Goal: Use online tool/utility: Utilize a website feature to perform a specific function

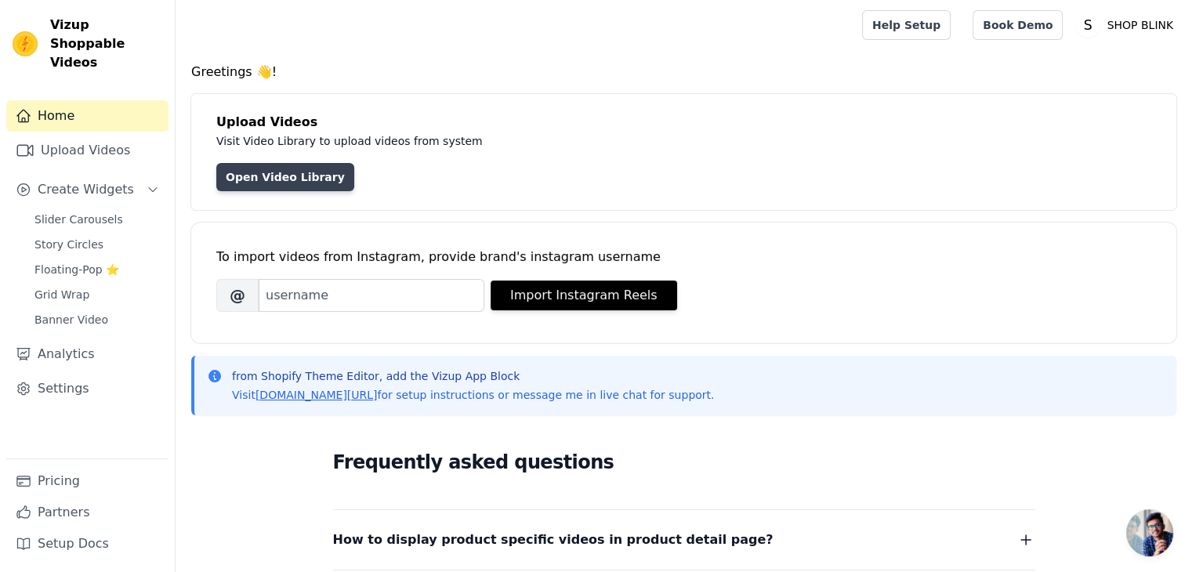
click at [295, 183] on link "Open Video Library" at bounding box center [285, 177] width 138 height 28
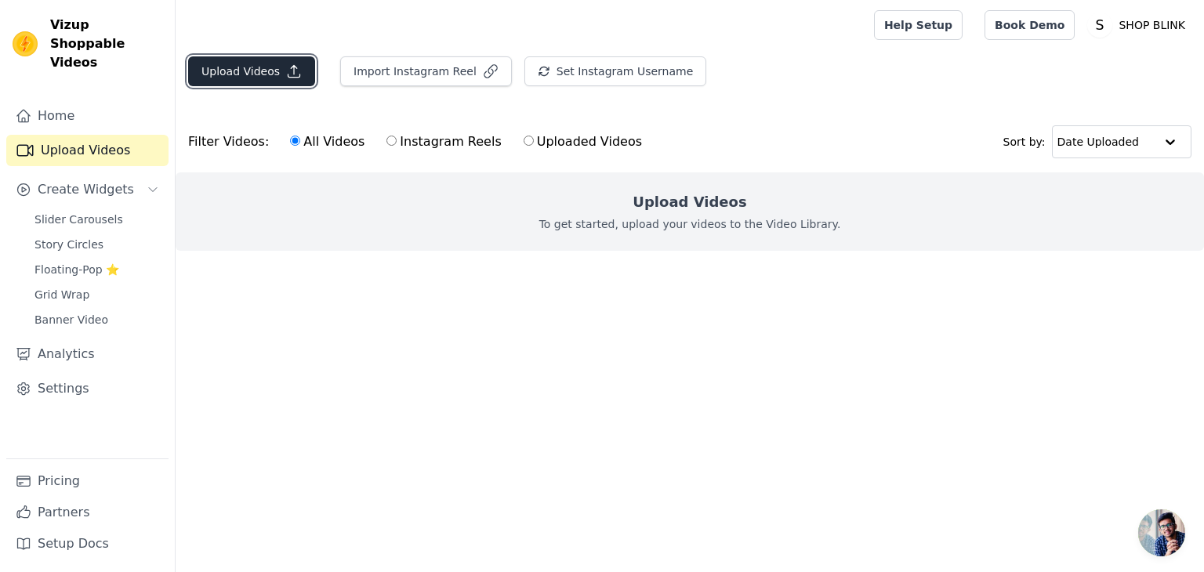
click at [287, 65] on icon "button" at bounding box center [294, 71] width 16 height 16
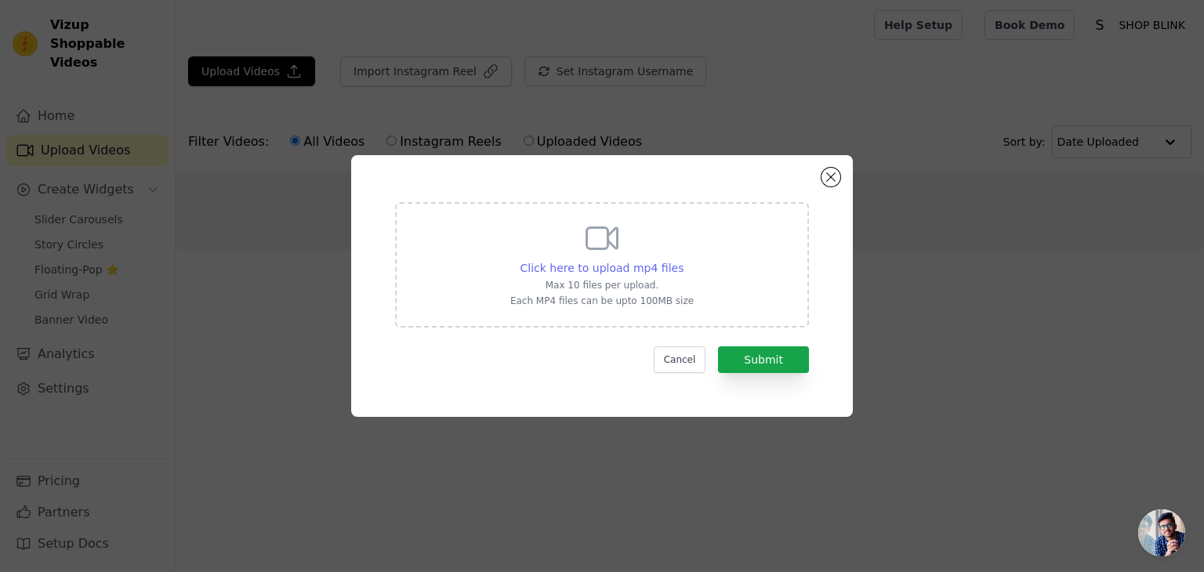
click at [657, 265] on span "Click here to upload mp4 files" at bounding box center [602, 268] width 164 height 13
click at [682, 260] on input "Click here to upload mp4 files Max 10 files per upload. Each MP4 files can be u…" at bounding box center [682, 259] width 1 height 1
type input "C:\fakepath\4214d330936d4a1dab08a58a6fc5f975.HD-720p-1.6Mbps-58254596.mp4"
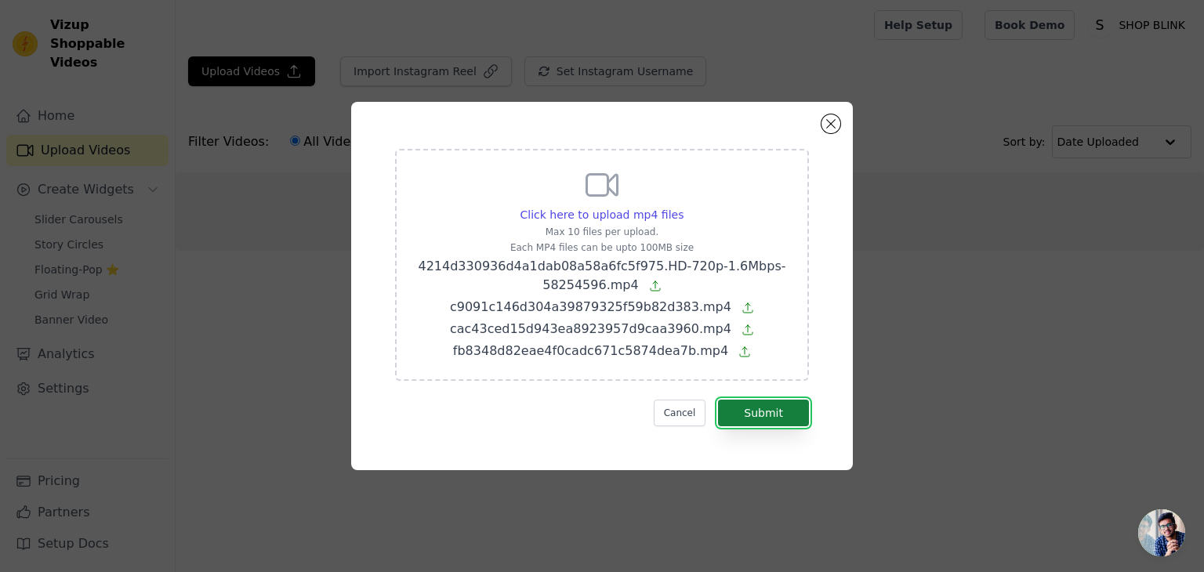
click at [789, 409] on button "Submit" at bounding box center [763, 413] width 91 height 27
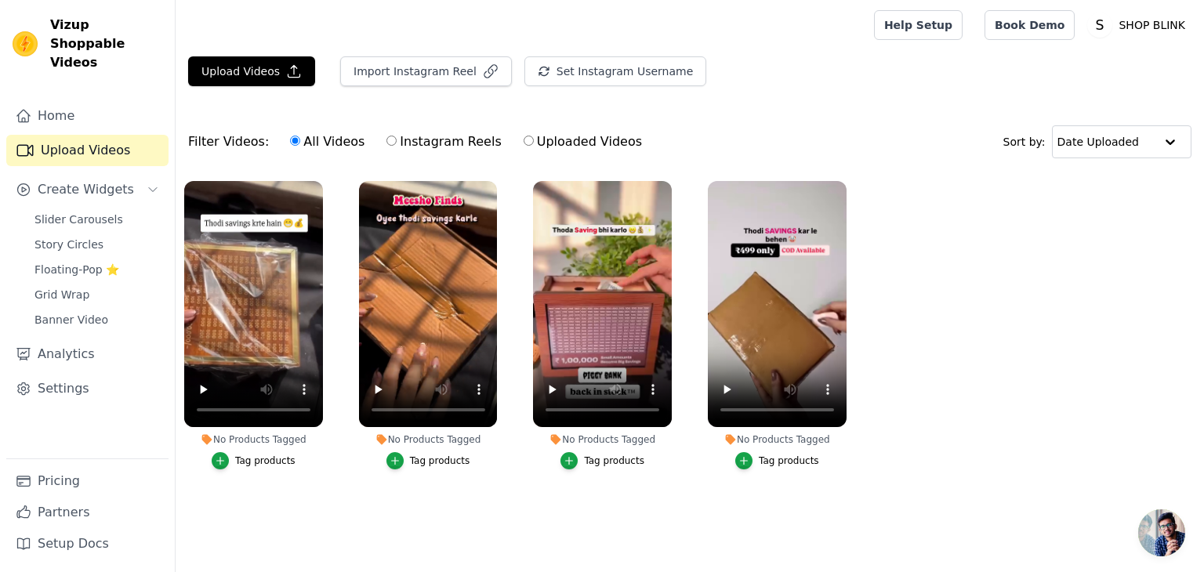
click at [257, 458] on div "Tag products" at bounding box center [265, 460] width 60 height 13
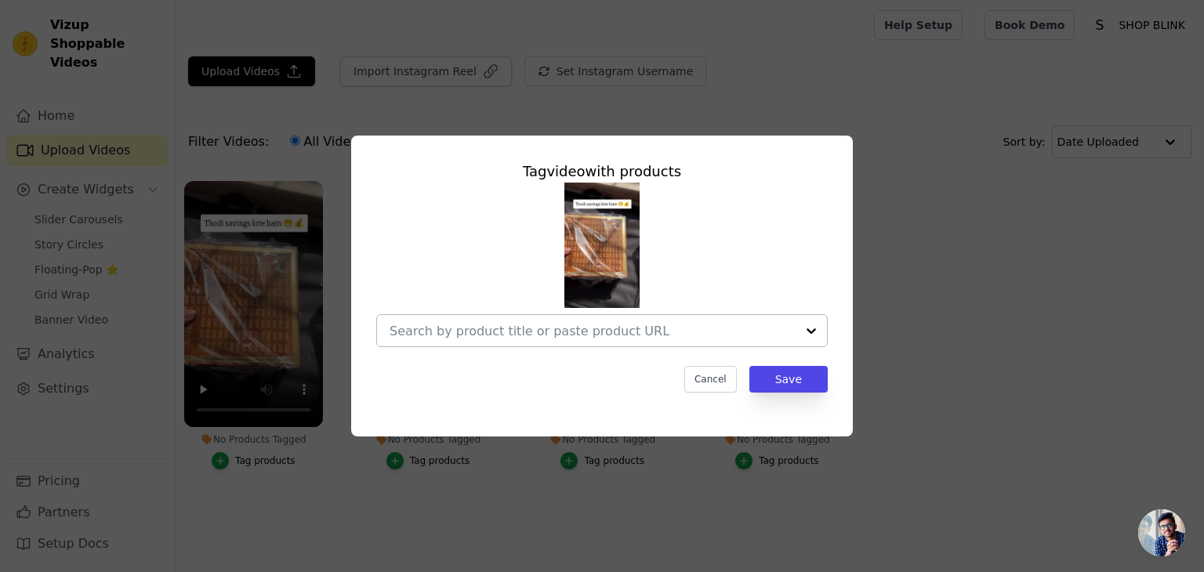
click at [681, 329] on input "No Products Tagged Tag video with products Cancel Save Tag products" at bounding box center [592, 331] width 406 height 15
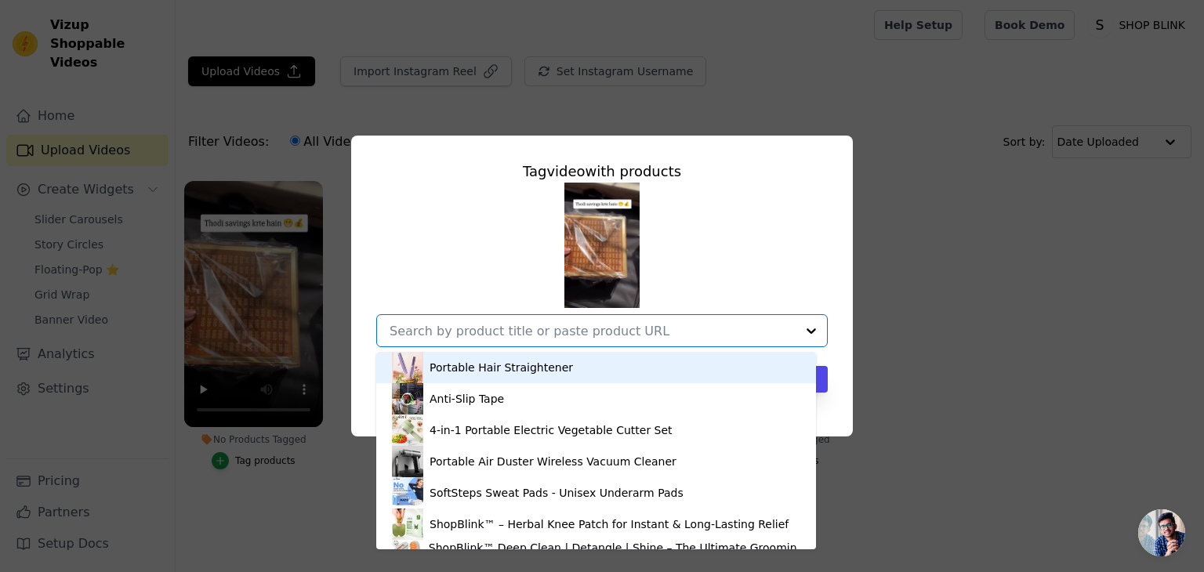
type input "q"
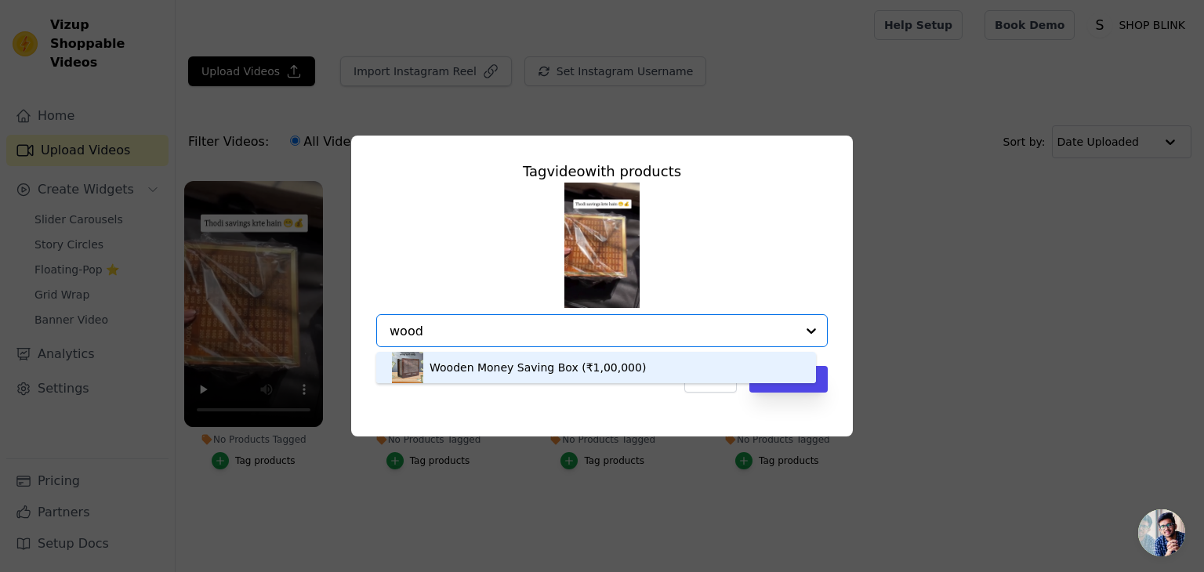
type input "wood"
click at [476, 383] on div "Cancel Save" at bounding box center [601, 379] width 451 height 27
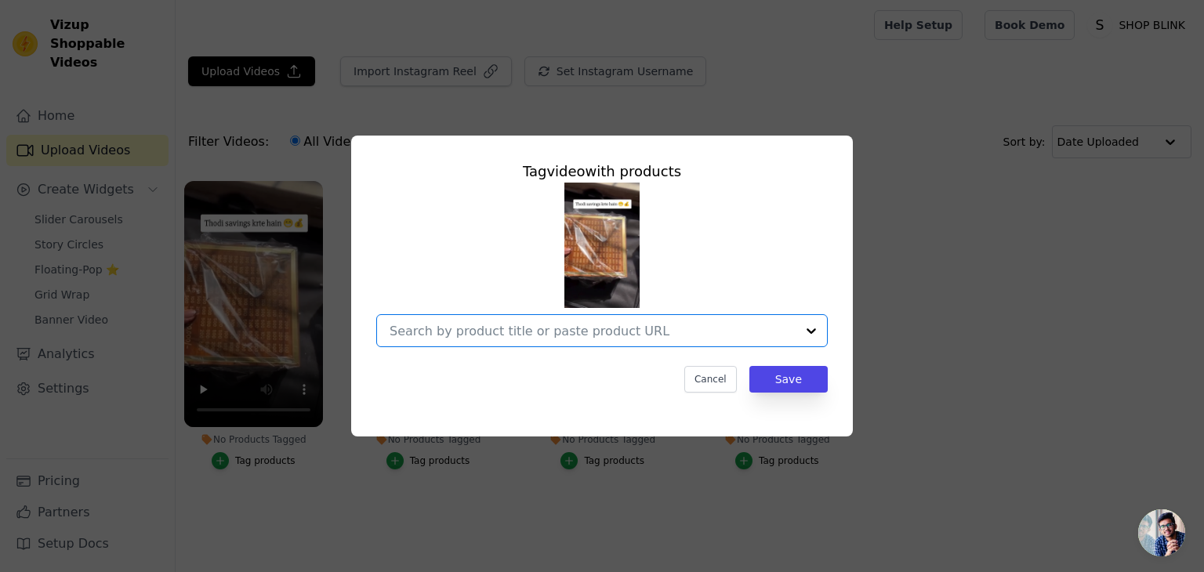
click at [648, 331] on input "No Products Tagged Tag video with products Option undefined, selected. Select i…" at bounding box center [592, 331] width 406 height 15
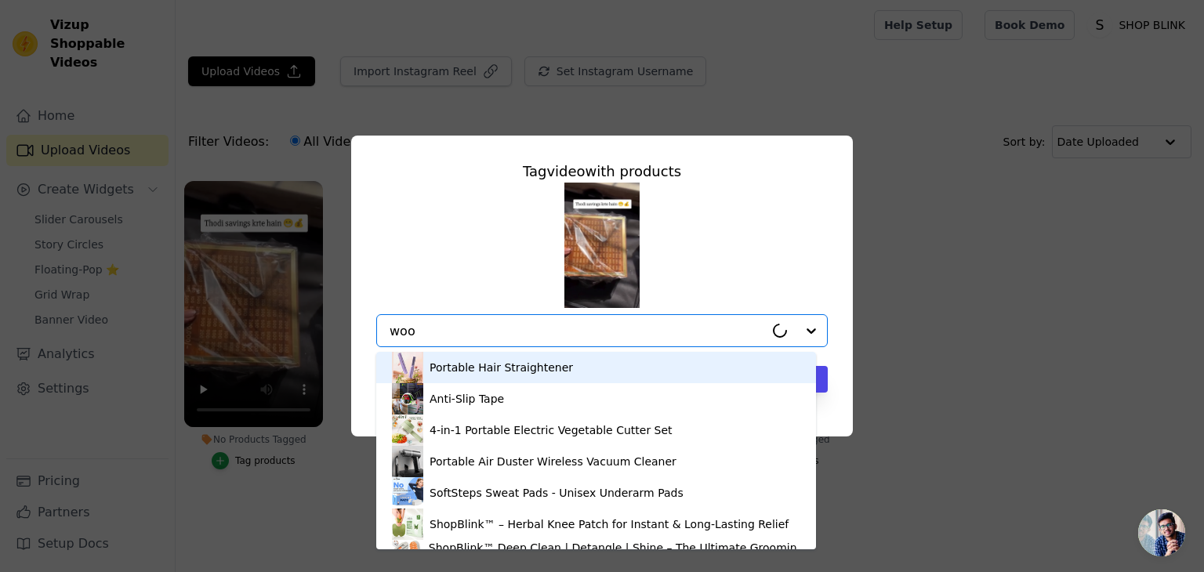
type input "wood"
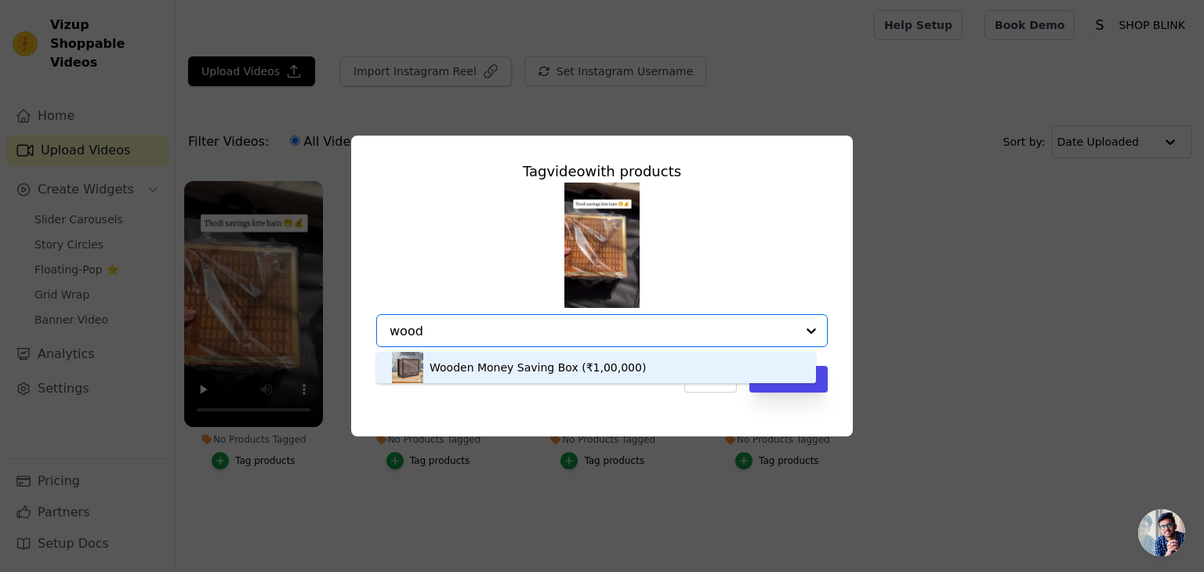
click at [528, 373] on div "Wooden Money Saving Box (₹1,00,000)" at bounding box center [537, 368] width 216 height 16
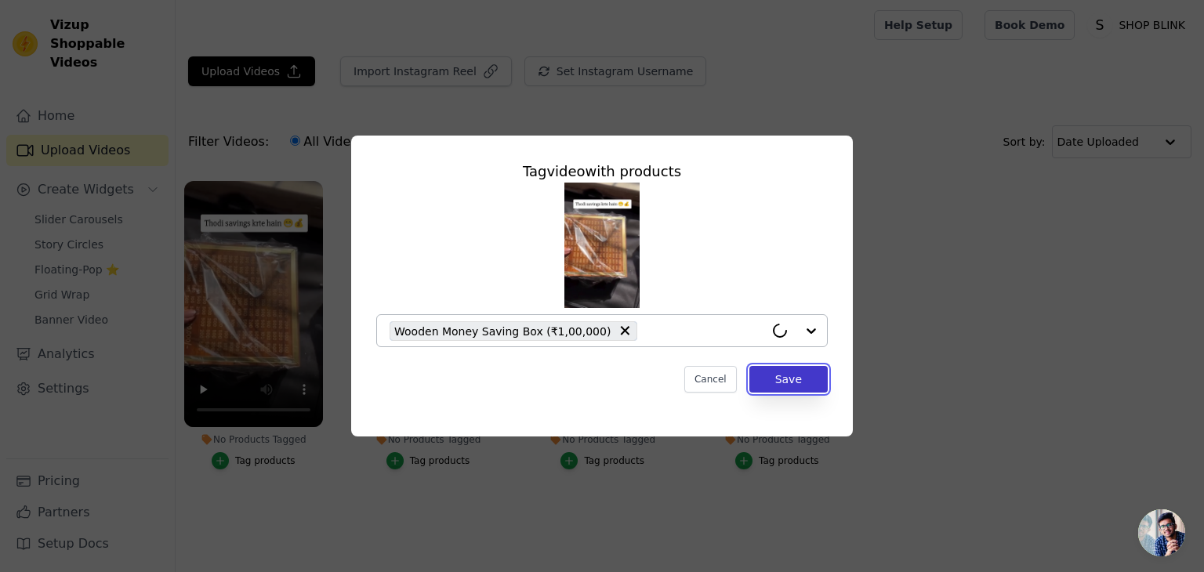
click at [760, 367] on button "Save" at bounding box center [788, 379] width 78 height 27
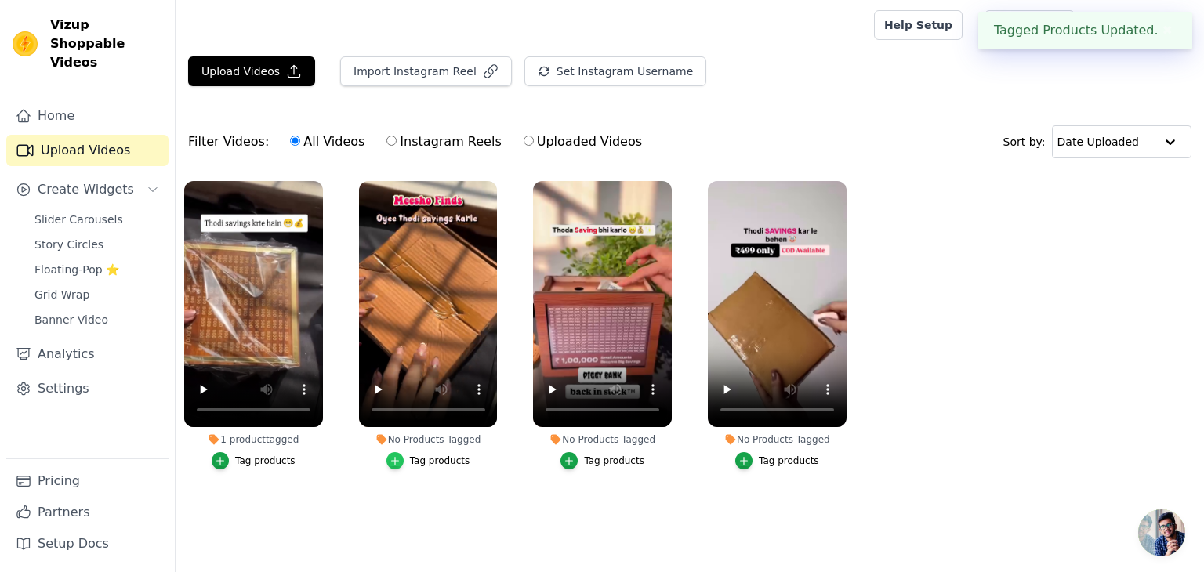
click at [395, 458] on icon "button" at bounding box center [394, 460] width 11 height 11
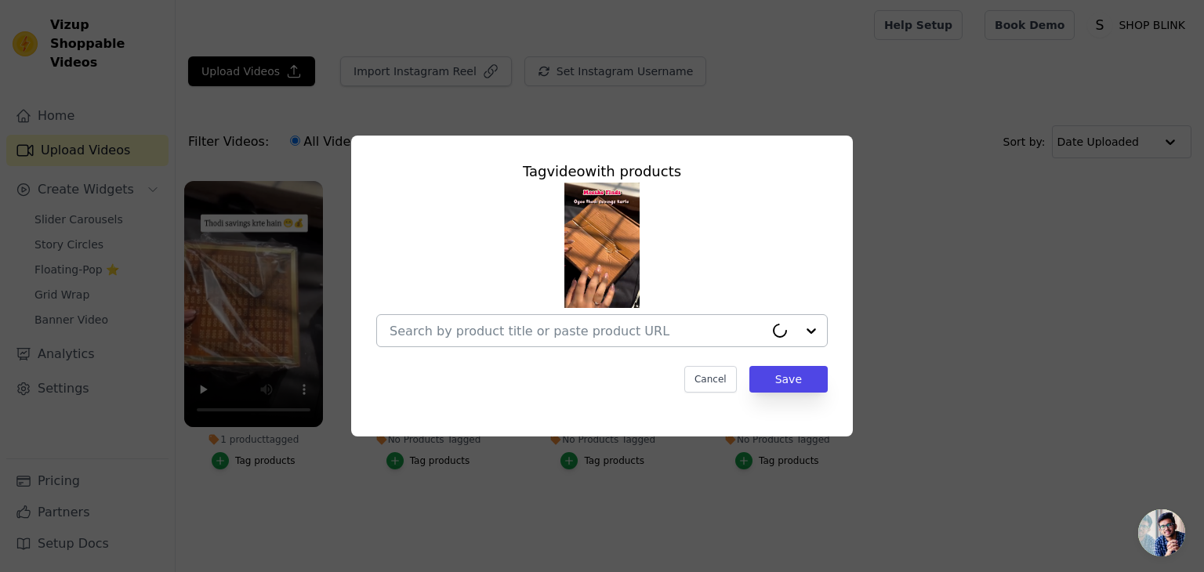
click at [504, 335] on input "No Products Tagged Tag video with products Cancel Save Tag products" at bounding box center [576, 331] width 375 height 15
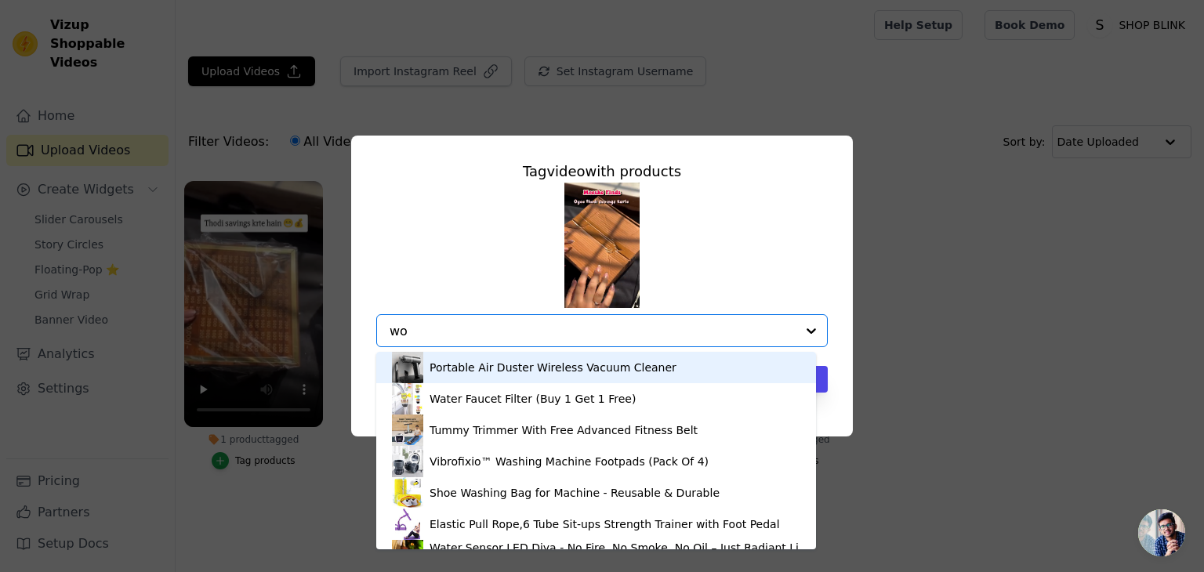
type input "woo"
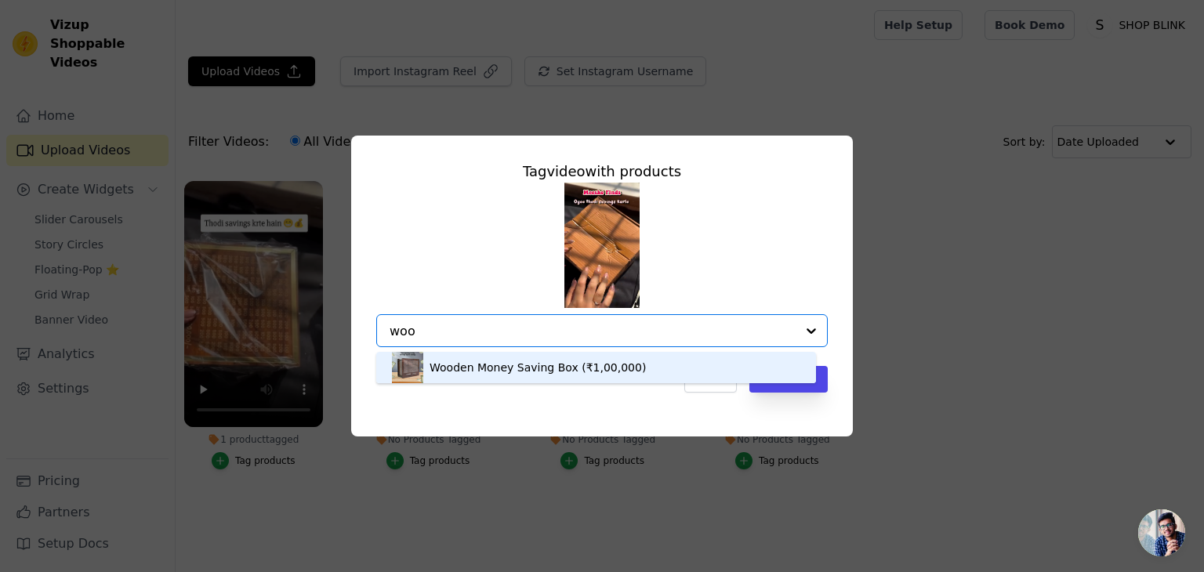
click at [488, 365] on div "Wooden Money Saving Box (₹1,00,000)" at bounding box center [537, 368] width 216 height 16
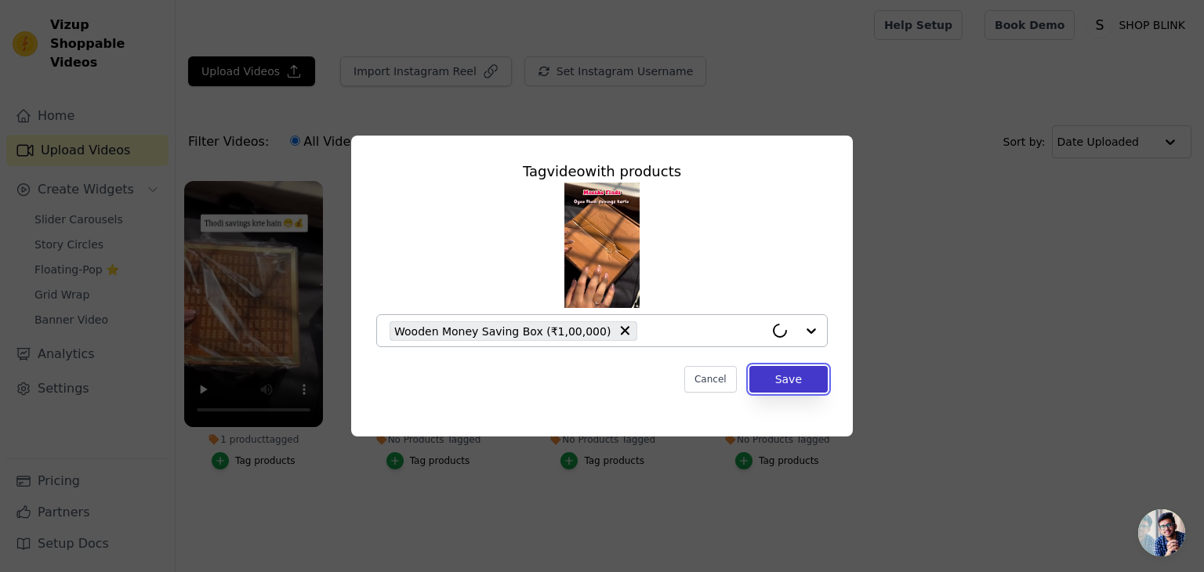
click at [791, 374] on button "Save" at bounding box center [788, 379] width 78 height 27
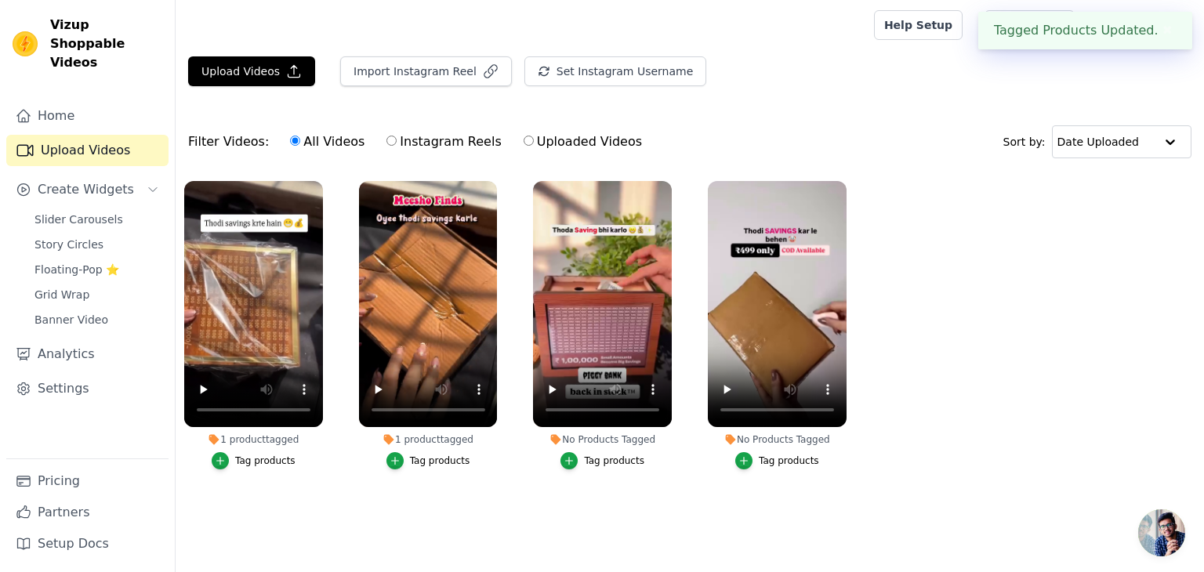
click at [565, 452] on button "Tag products" at bounding box center [602, 460] width 84 height 17
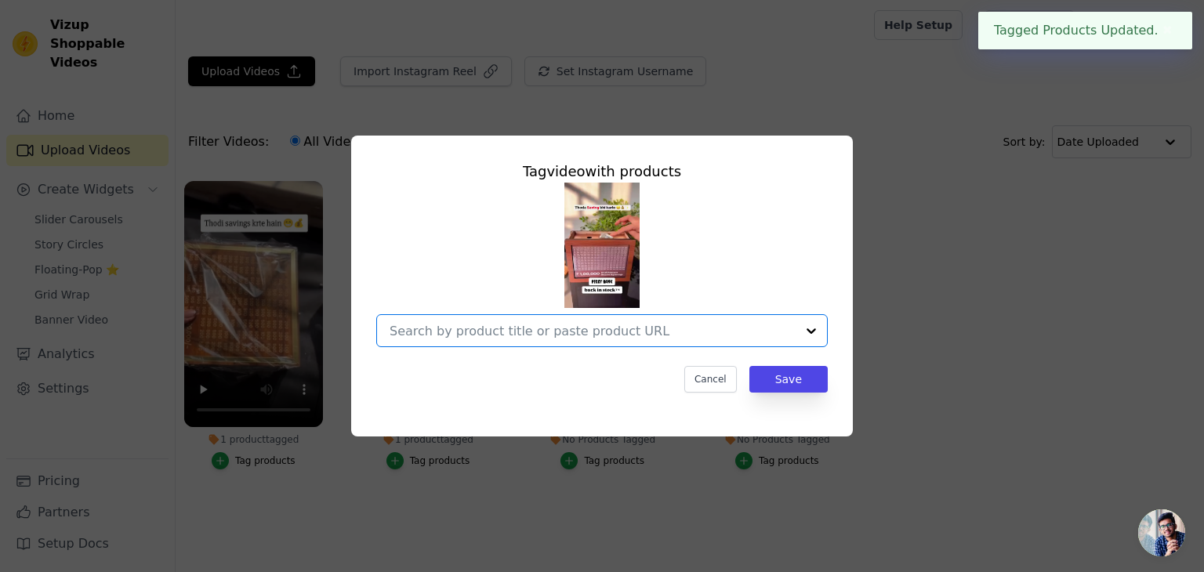
click at [539, 329] on input "No Products Tagged Tag video with products Option undefined, selected. Select i…" at bounding box center [592, 331] width 406 height 15
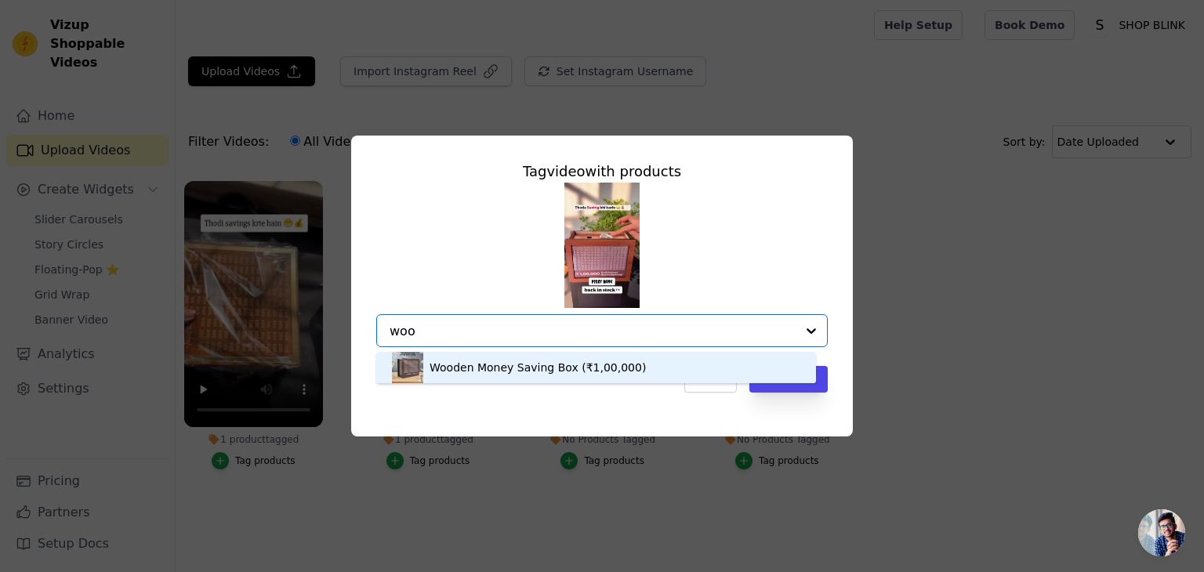
type input "wood"
click at [508, 360] on div "Wooden Money Saving Box (₹1,00,000)" at bounding box center [537, 368] width 216 height 16
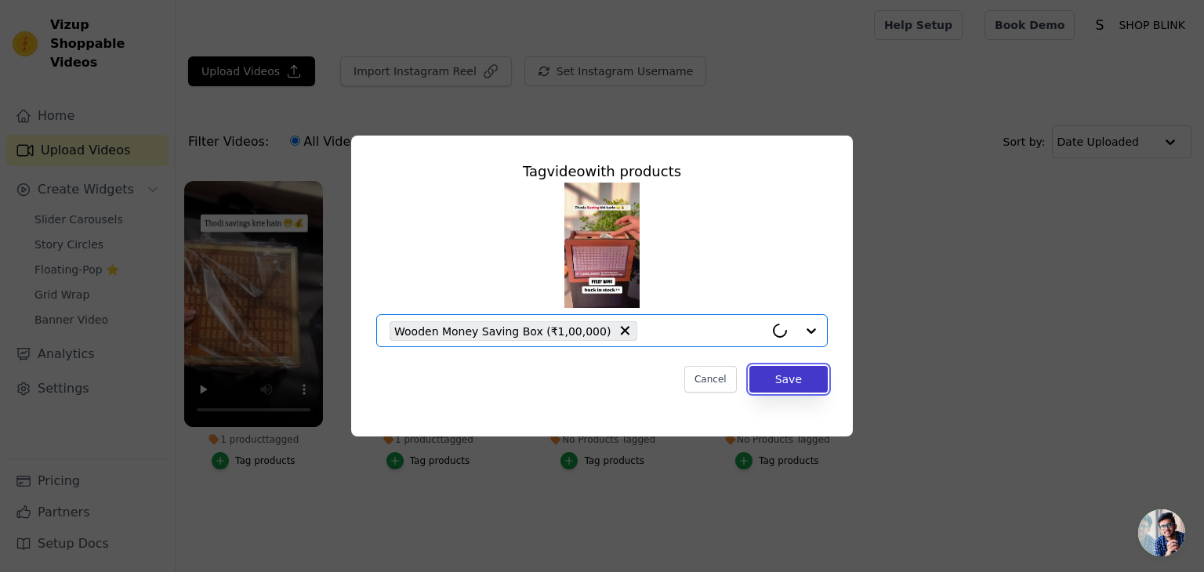
click at [806, 380] on button "Save" at bounding box center [788, 379] width 78 height 27
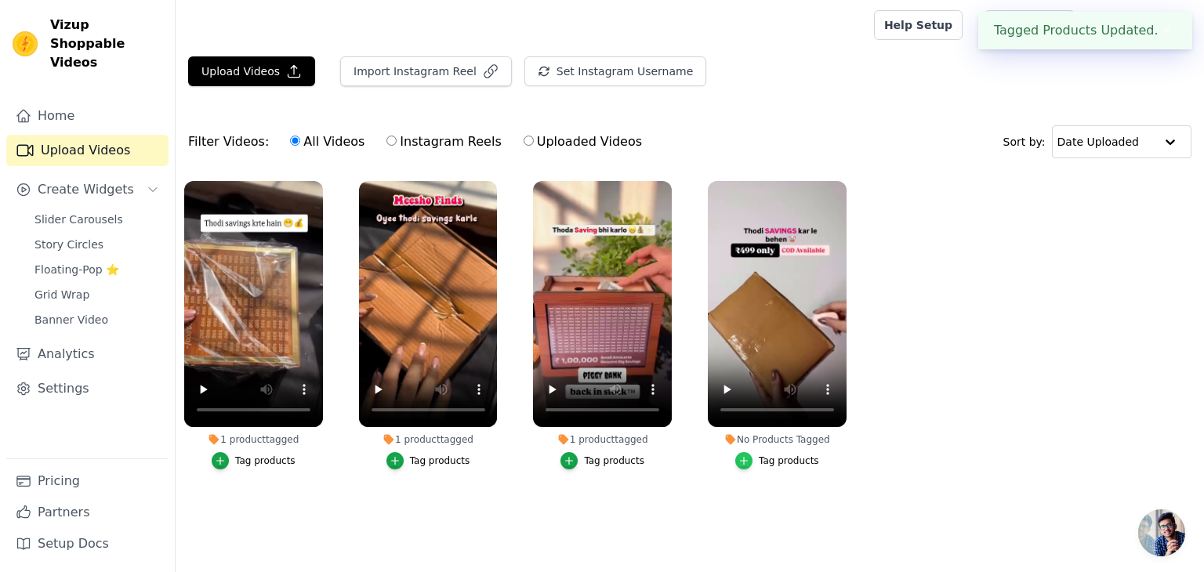
click at [749, 454] on div "button" at bounding box center [743, 460] width 17 height 17
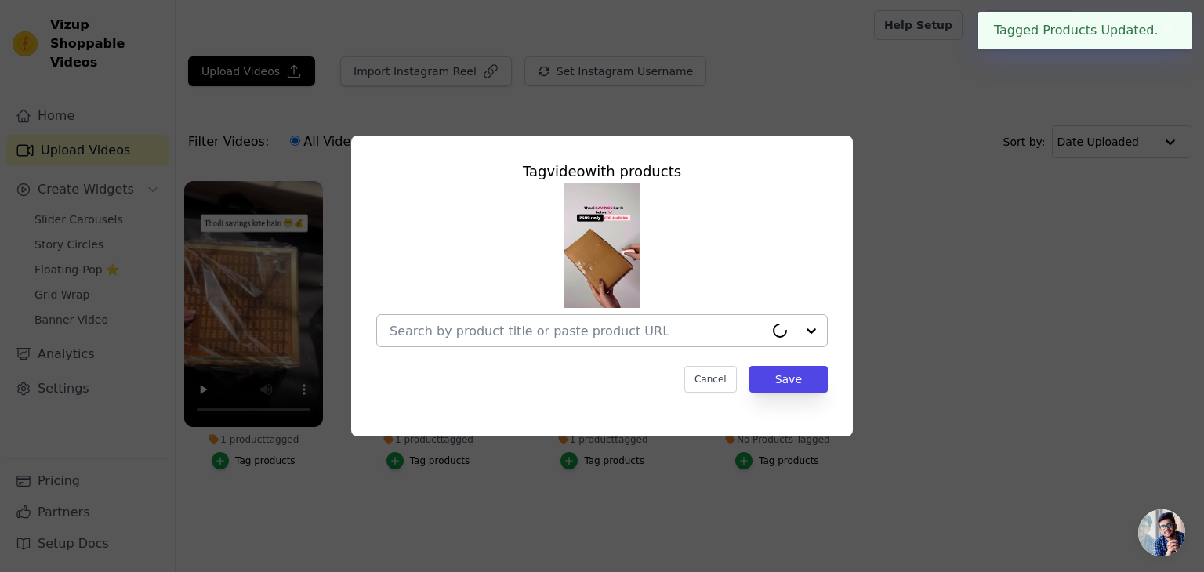
click at [627, 324] on input "No Products Tagged Tag video with products Cancel Save Tag products" at bounding box center [576, 331] width 375 height 15
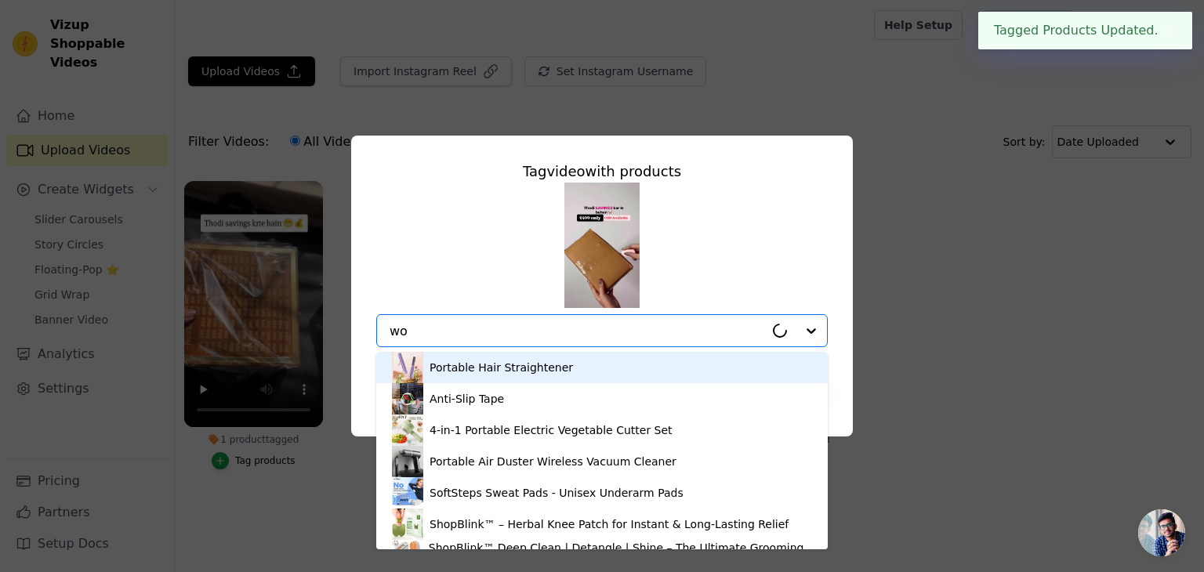
type input "woo"
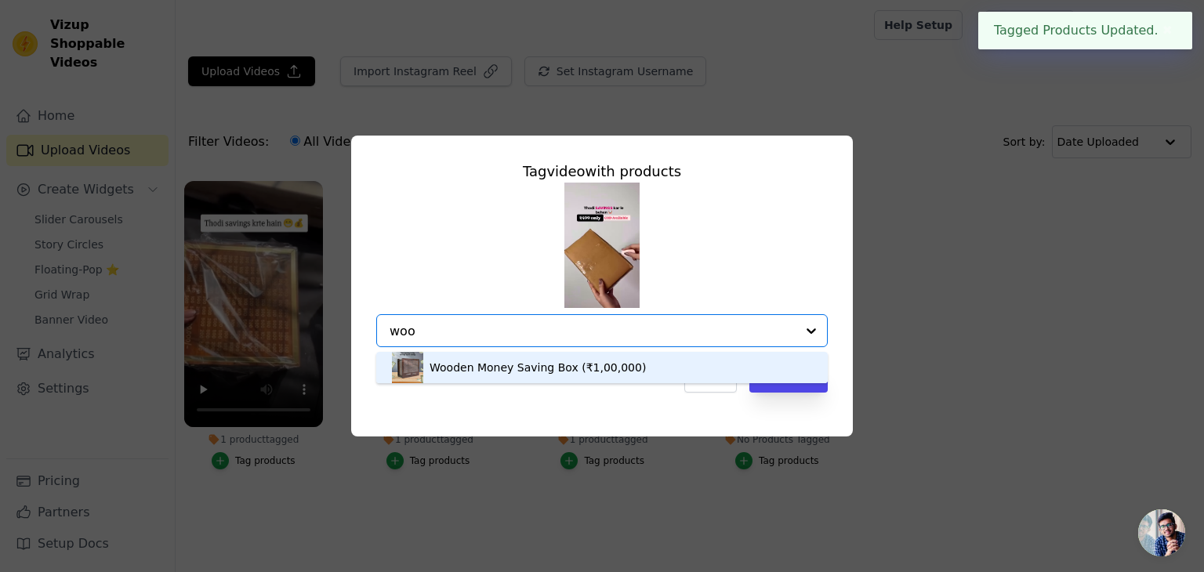
drag, startPoint x: 581, startPoint y: 364, endPoint x: 606, endPoint y: 368, distance: 25.4
click at [581, 364] on div "Wooden Money Saving Box (₹1,00,000)" at bounding box center [537, 368] width 216 height 16
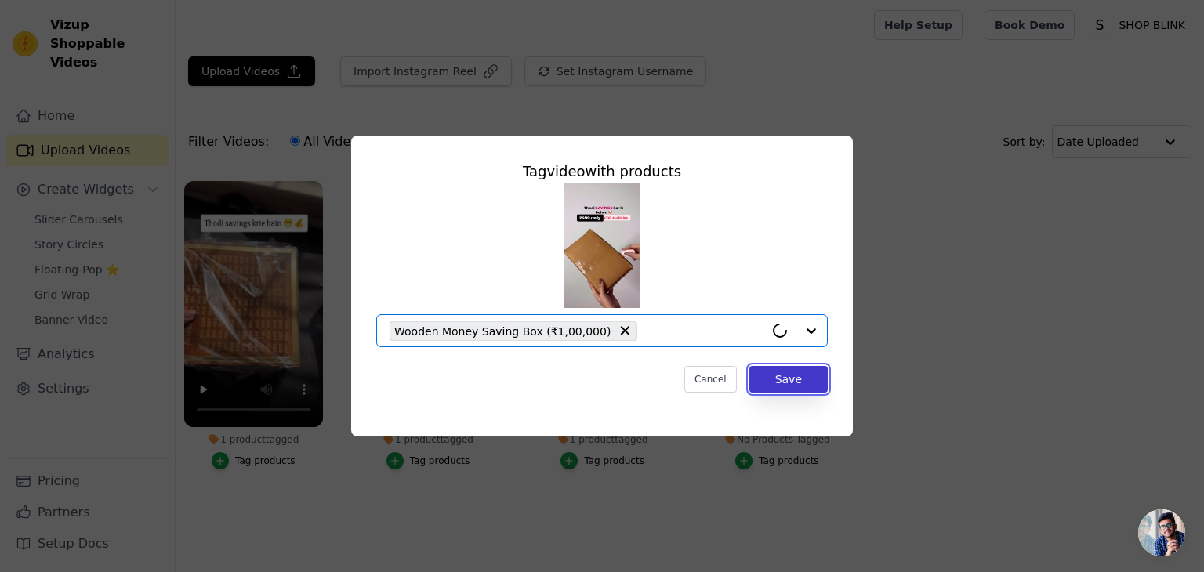
click at [809, 389] on button "Save" at bounding box center [788, 379] width 78 height 27
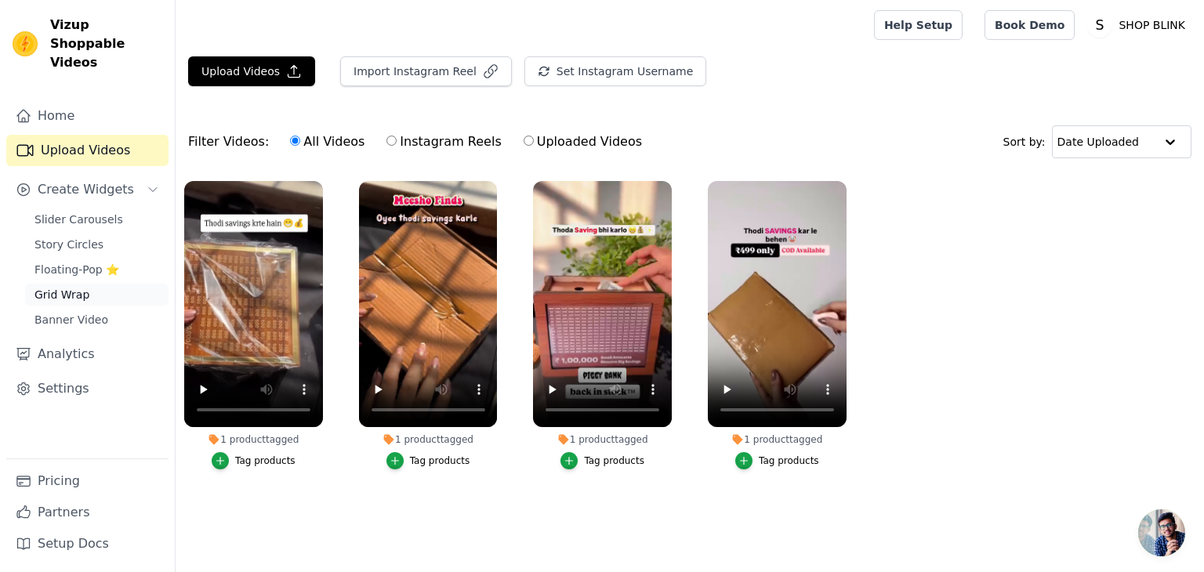
click at [85, 284] on link "Grid Wrap" at bounding box center [96, 295] width 143 height 22
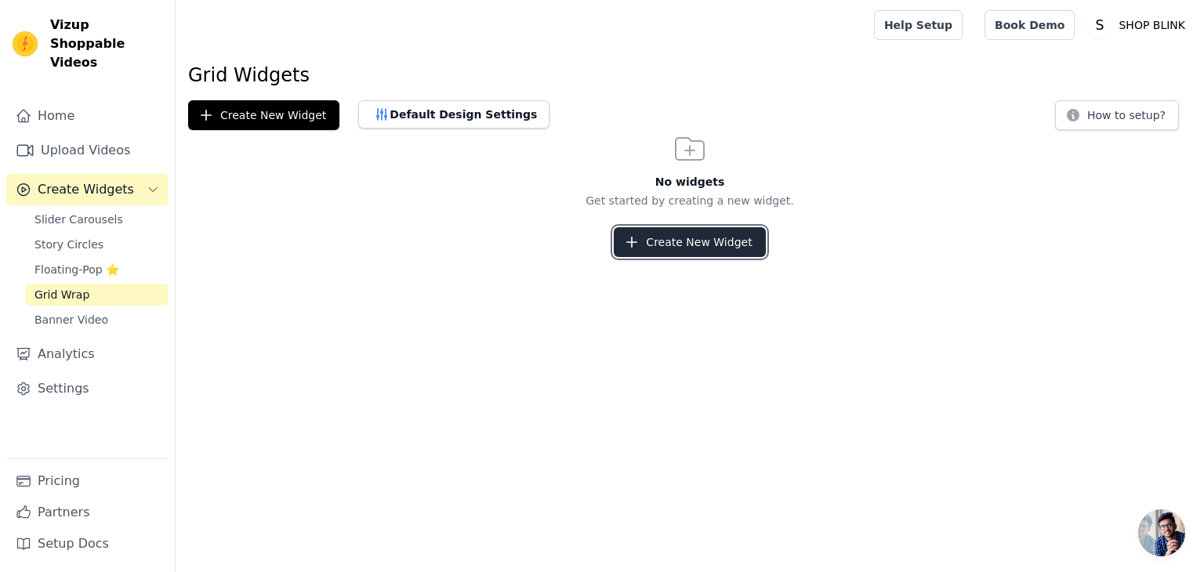
click at [653, 236] on button "Create New Widget" at bounding box center [689, 242] width 151 height 30
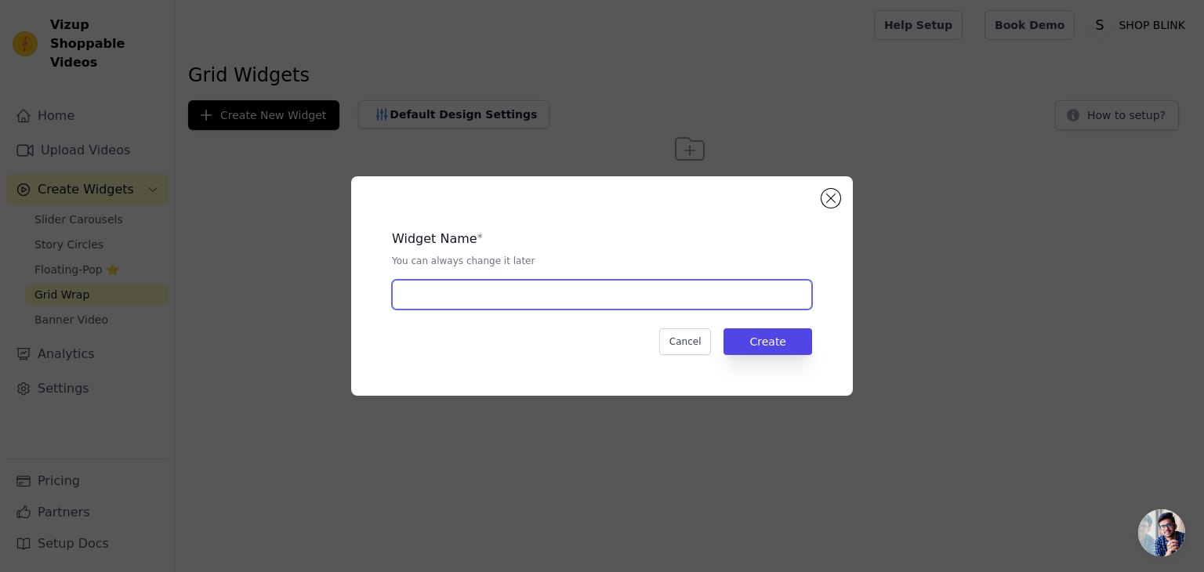
click at [495, 290] on input "text" at bounding box center [602, 295] width 420 height 30
click at [462, 295] on input "wooden miney box" at bounding box center [602, 295] width 420 height 30
type input "wooden money box"
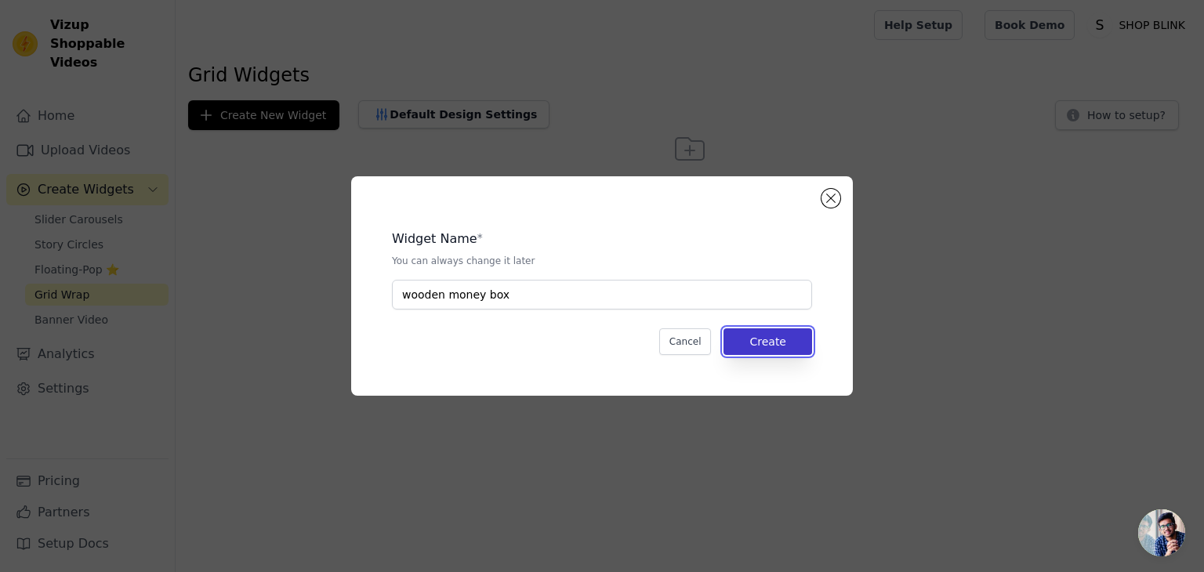
click at [800, 347] on button "Create" at bounding box center [767, 341] width 89 height 27
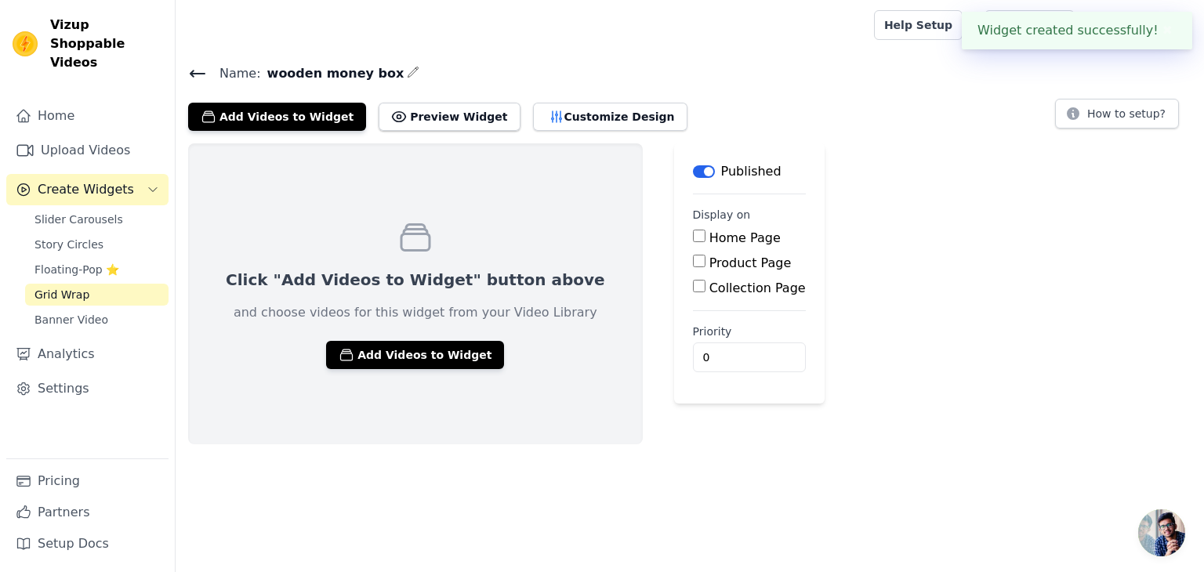
click at [693, 261] on input "Product Page" at bounding box center [699, 261] width 13 height 13
checkbox input "true"
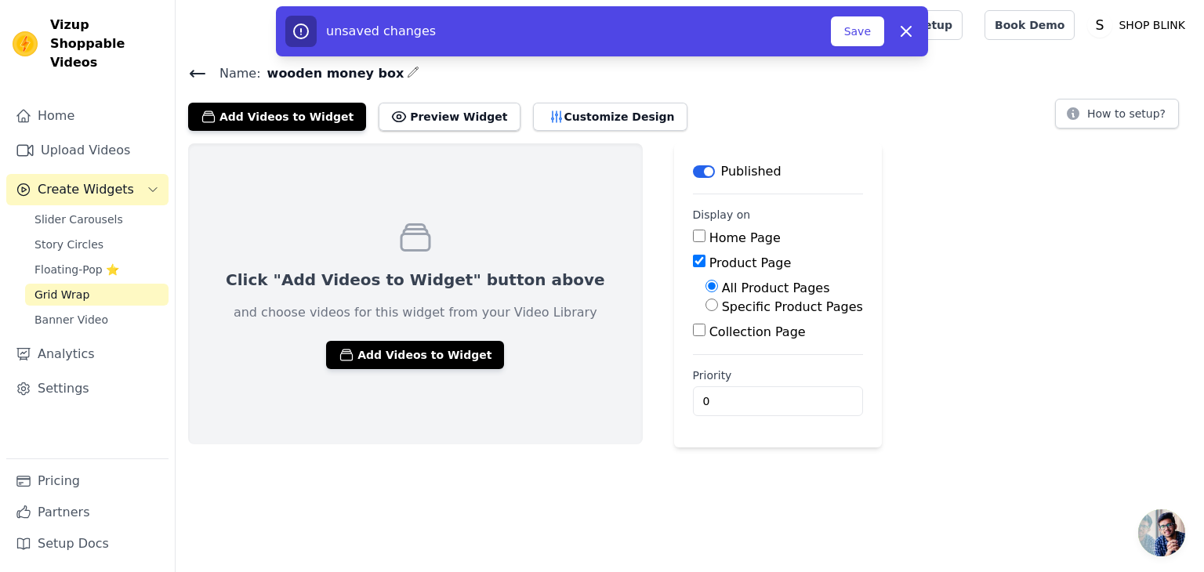
click at [705, 305] on input "Specific Product Pages" at bounding box center [711, 305] width 13 height 13
radio input "true"
click at [705, 344] on button "Select Products" at bounding box center [757, 342] width 105 height 27
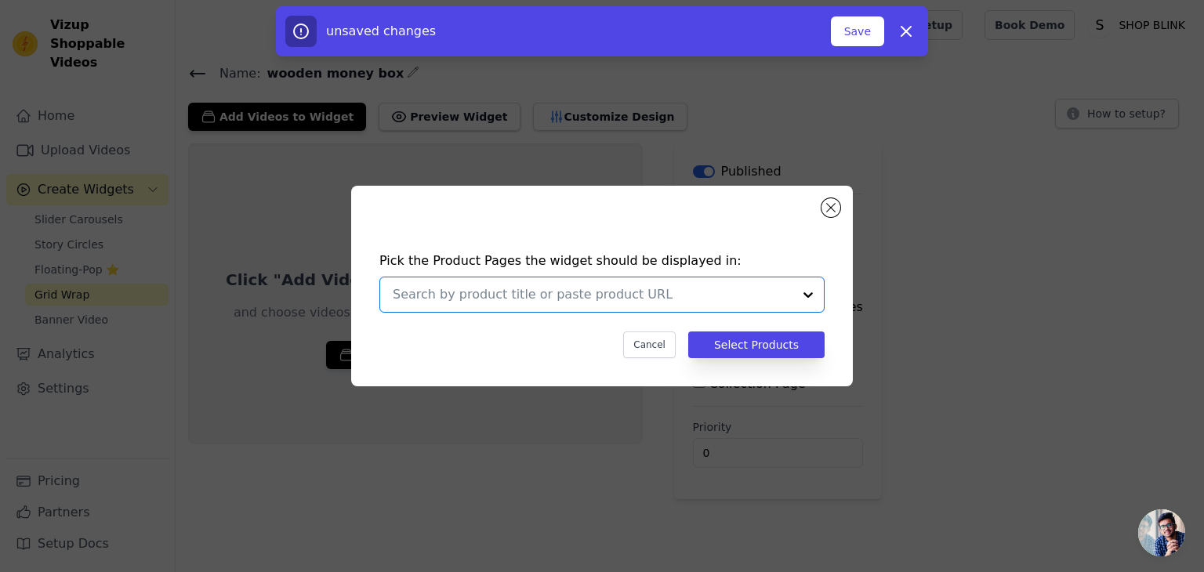
click at [635, 299] on input "text" at bounding box center [593, 294] width 400 height 19
type input "q"
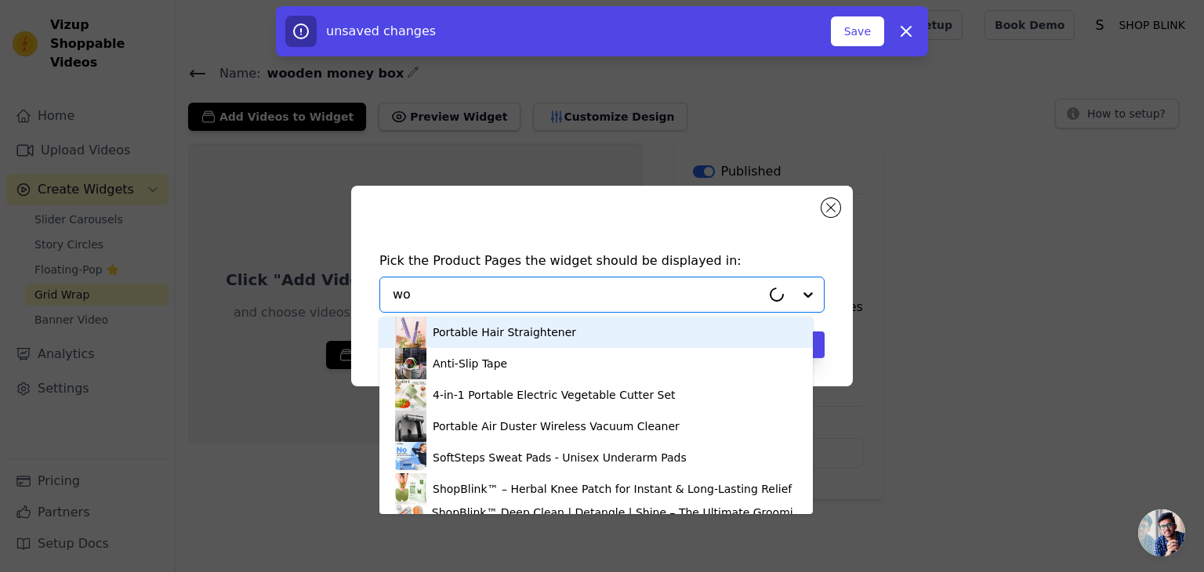
type input "woo"
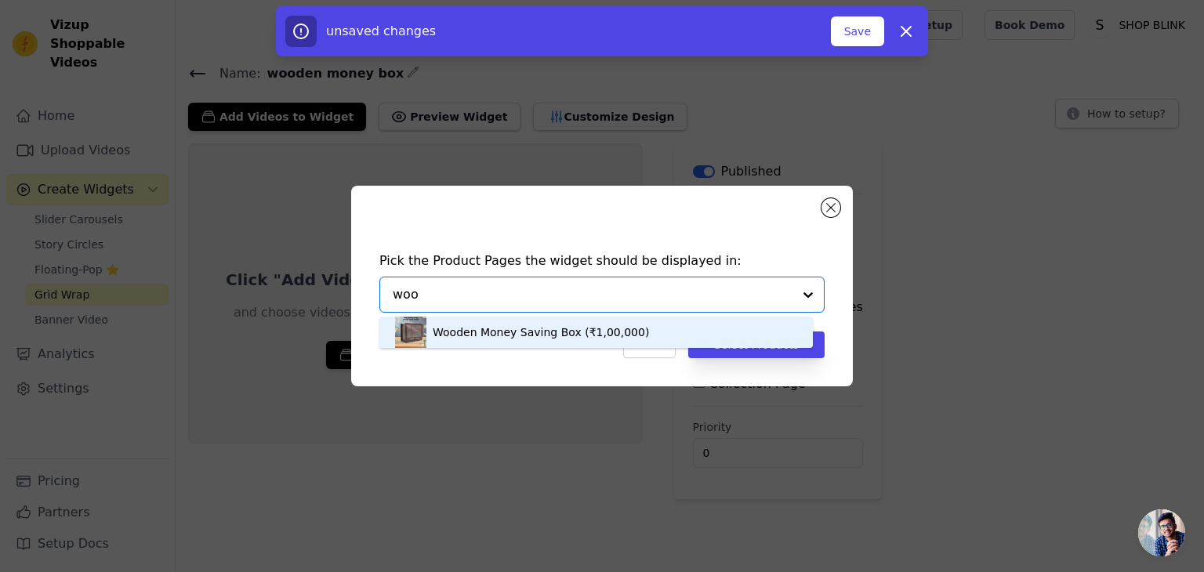
click at [516, 345] on div "Wooden Money Saving Box (₹1,00,000)" at bounding box center [596, 332] width 402 height 31
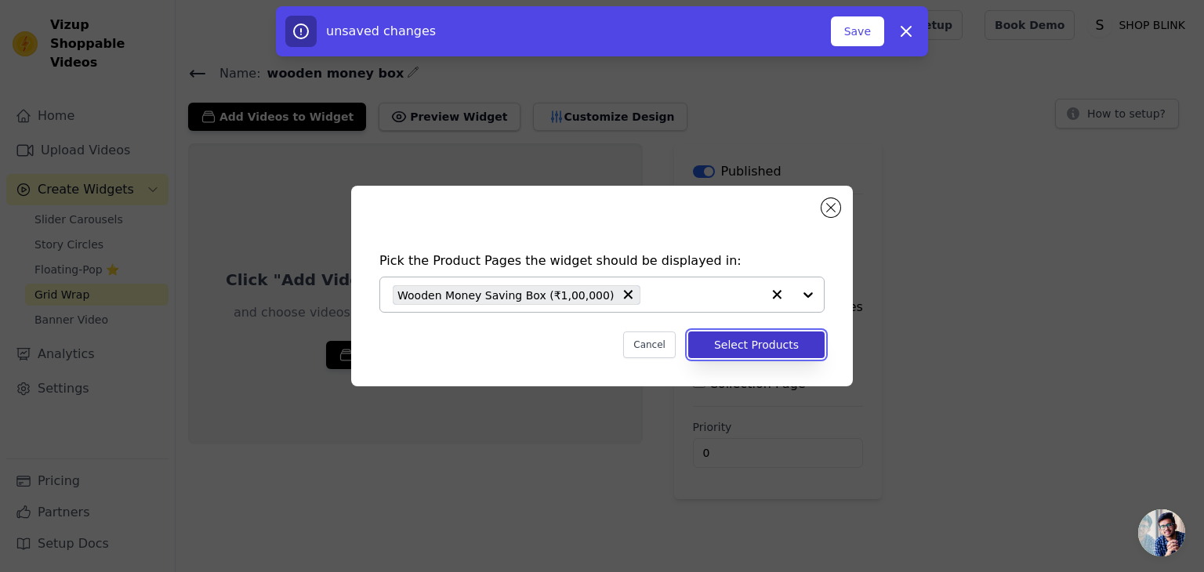
click at [733, 342] on button "Select Products" at bounding box center [756, 344] width 136 height 27
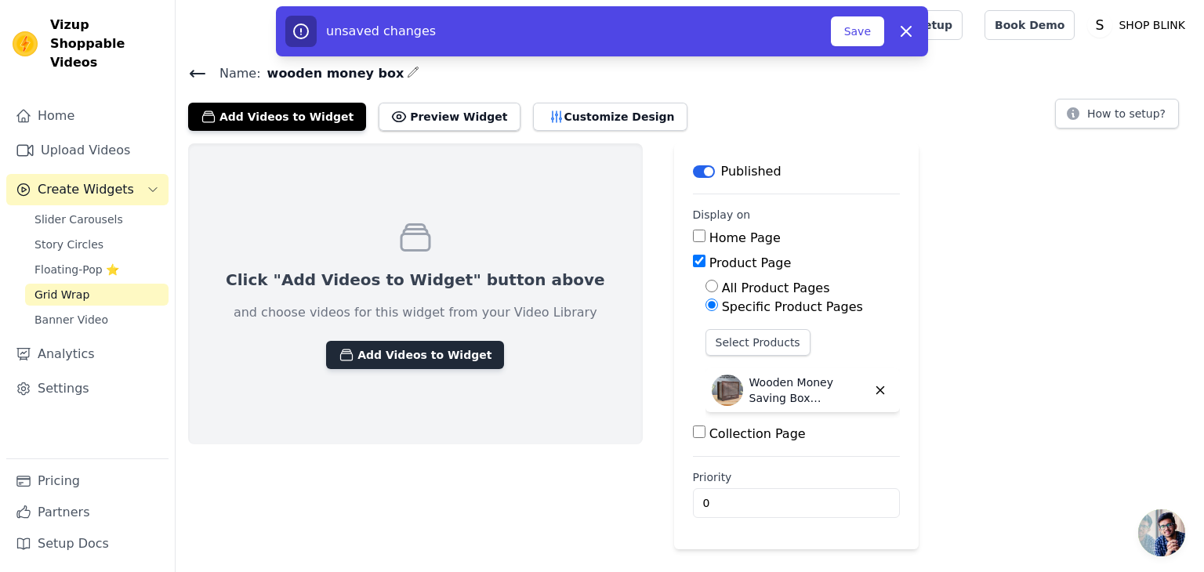
click at [380, 352] on button "Add Videos to Widget" at bounding box center [415, 355] width 178 height 28
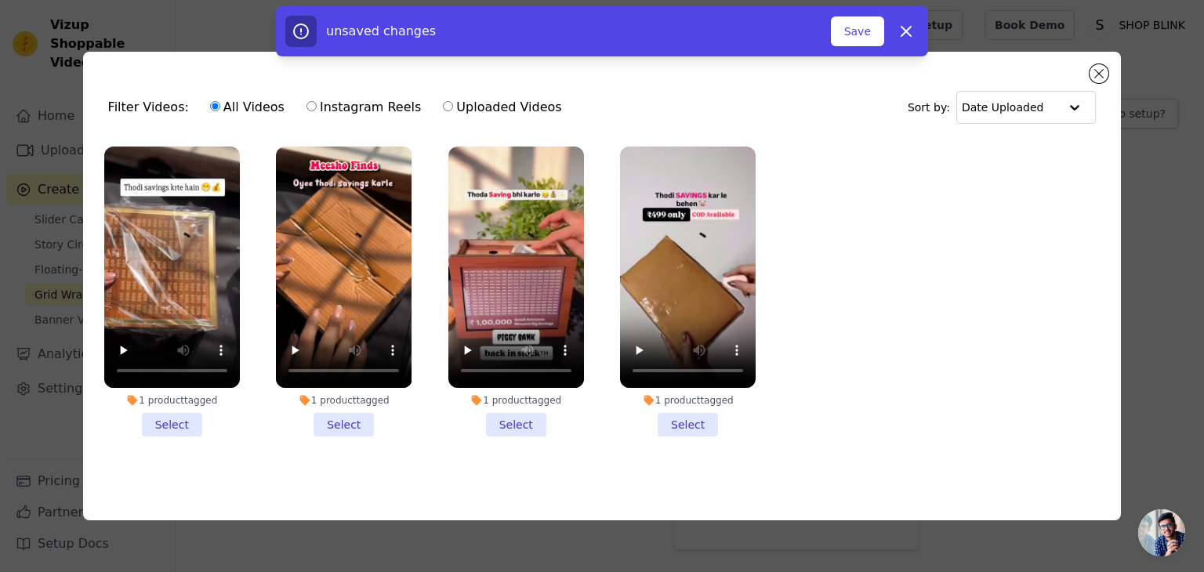
click at [176, 416] on li "1 product tagged Select" at bounding box center [172, 292] width 136 height 290
click at [0, 0] on input "1 product tagged Select" at bounding box center [0, 0] width 0 height 0
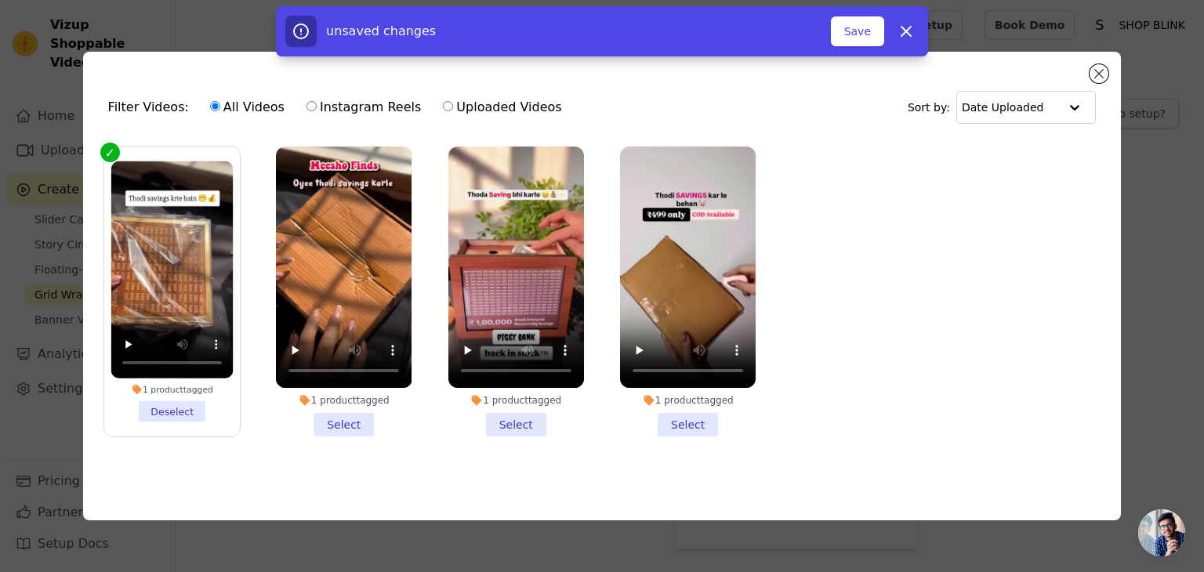
click at [364, 418] on li "1 product tagged Select" at bounding box center [344, 292] width 136 height 290
click at [0, 0] on input "1 product tagged Select" at bounding box center [0, 0] width 0 height 0
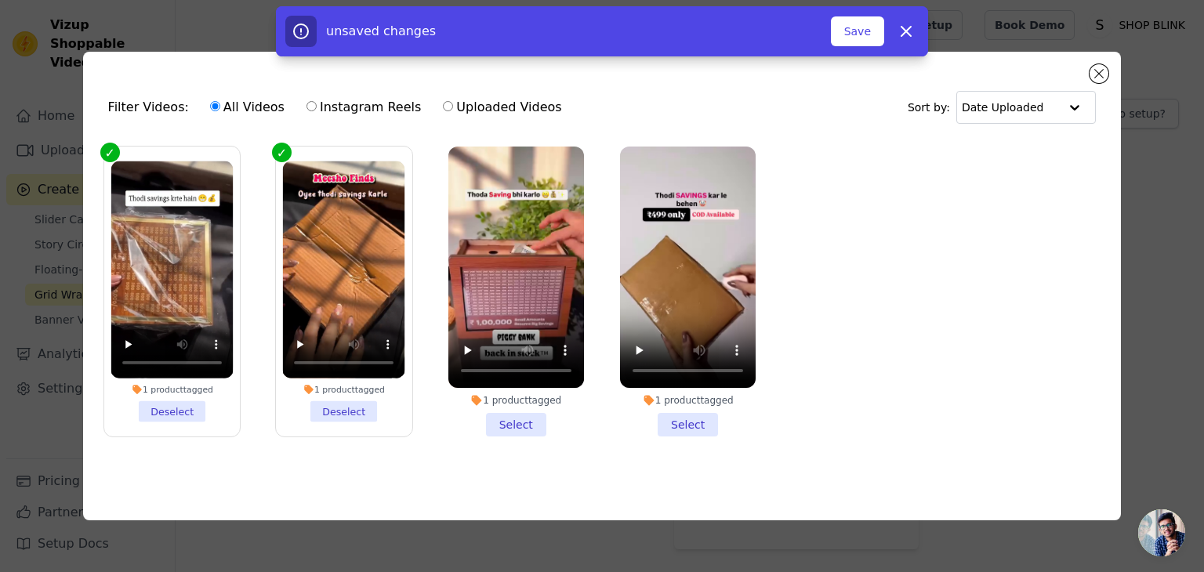
drag, startPoint x: 501, startPoint y: 424, endPoint x: 622, endPoint y: 433, distance: 121.0
click at [509, 424] on li "1 product tagged Select" at bounding box center [516, 292] width 136 height 290
click at [580, 433] on div "1 product tagged Select" at bounding box center [516, 291] width 153 height 307
click at [534, 421] on li "1 product tagged Select" at bounding box center [516, 292] width 136 height 290
click at [0, 0] on input "1 product tagged Select" at bounding box center [0, 0] width 0 height 0
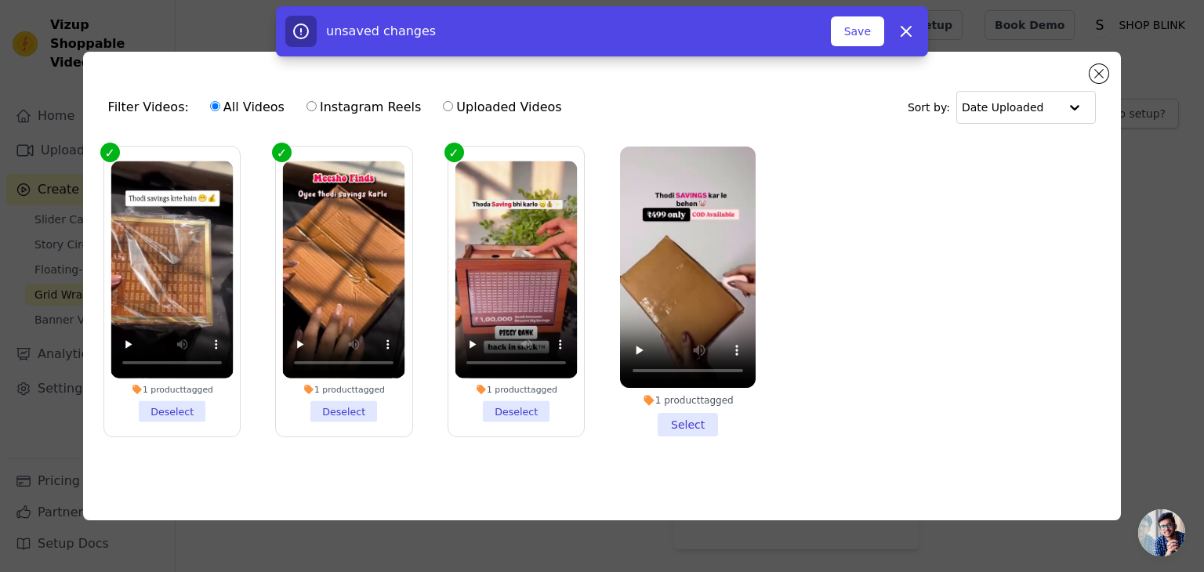
click at [699, 424] on li "1 product tagged Select" at bounding box center [688, 292] width 136 height 290
click at [0, 0] on input "1 product tagged Select" at bounding box center [0, 0] width 0 height 0
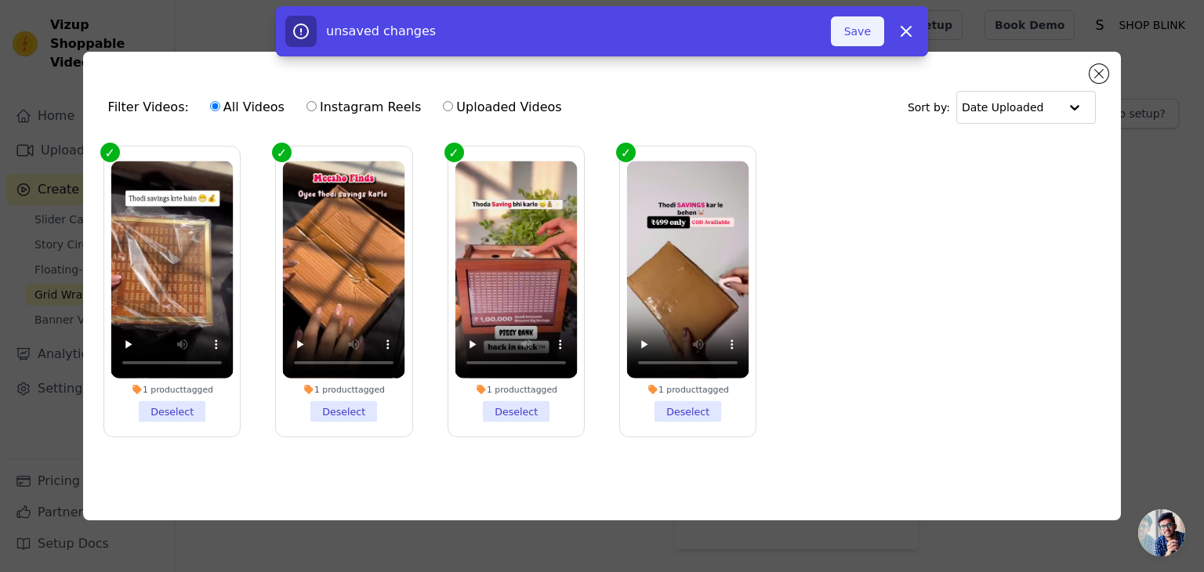
click at [849, 34] on button "Save" at bounding box center [857, 31] width 53 height 30
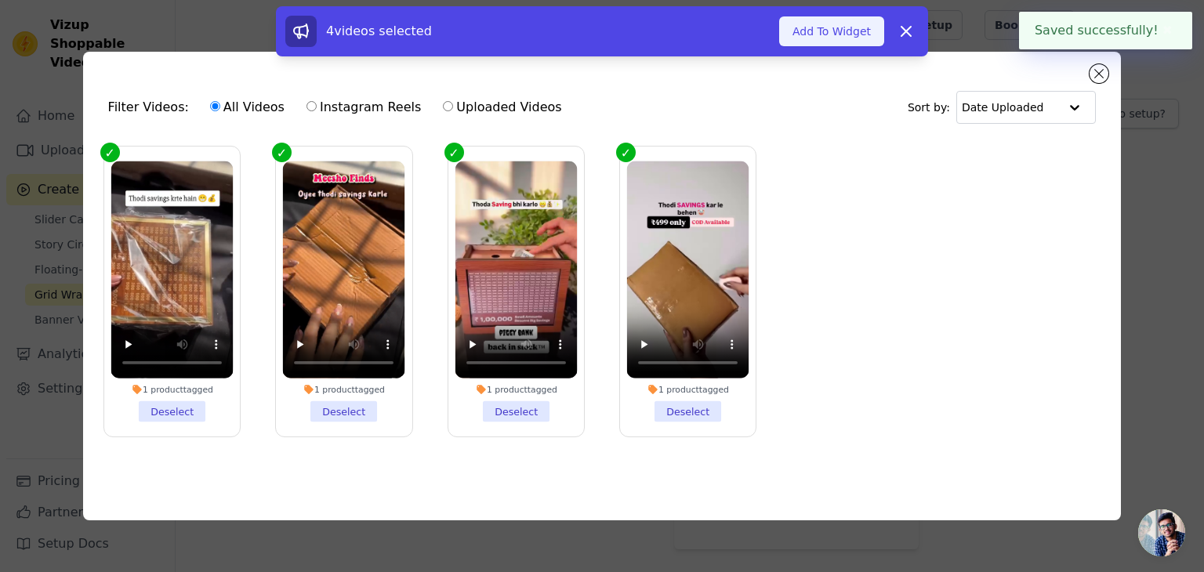
click at [863, 35] on button "Add To Widget" at bounding box center [831, 31] width 105 height 30
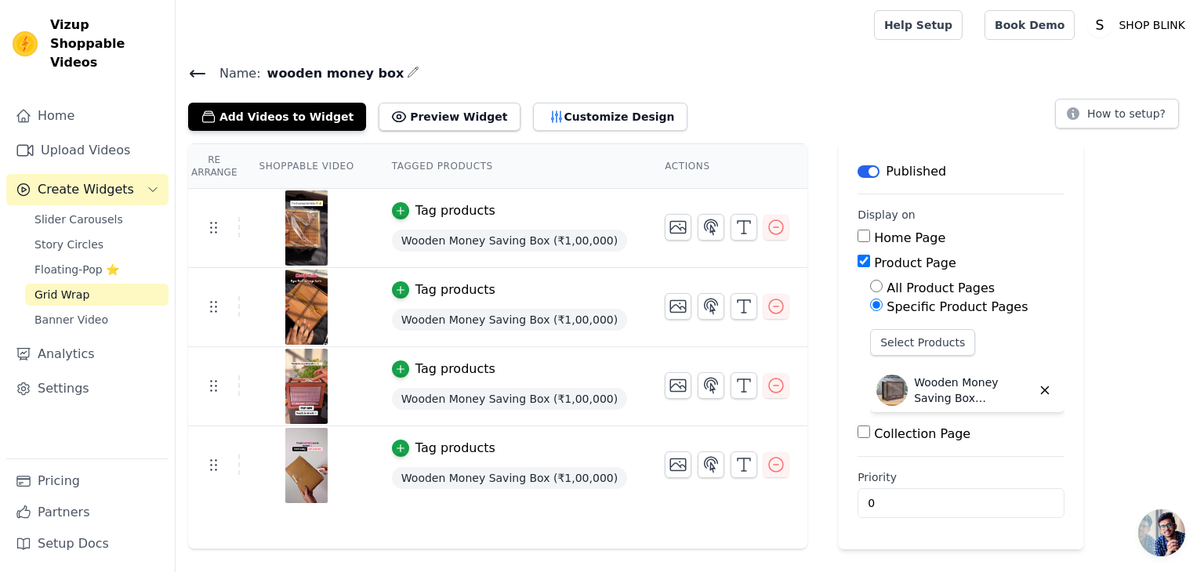
click at [1128, 342] on div "Re Arrange Shoppable Video Tagged Products Actions Tag products Wooden Money Sa…" at bounding box center [690, 346] width 1028 height 406
click at [426, 129] on div "Name: wooden money box Add Videos to Widget Preview Widget Customize Design How…" at bounding box center [690, 306] width 1028 height 487
click at [442, 114] on button "Preview Widget" at bounding box center [448, 117] width 141 height 28
click at [596, 110] on button "Customize Design" at bounding box center [610, 117] width 154 height 28
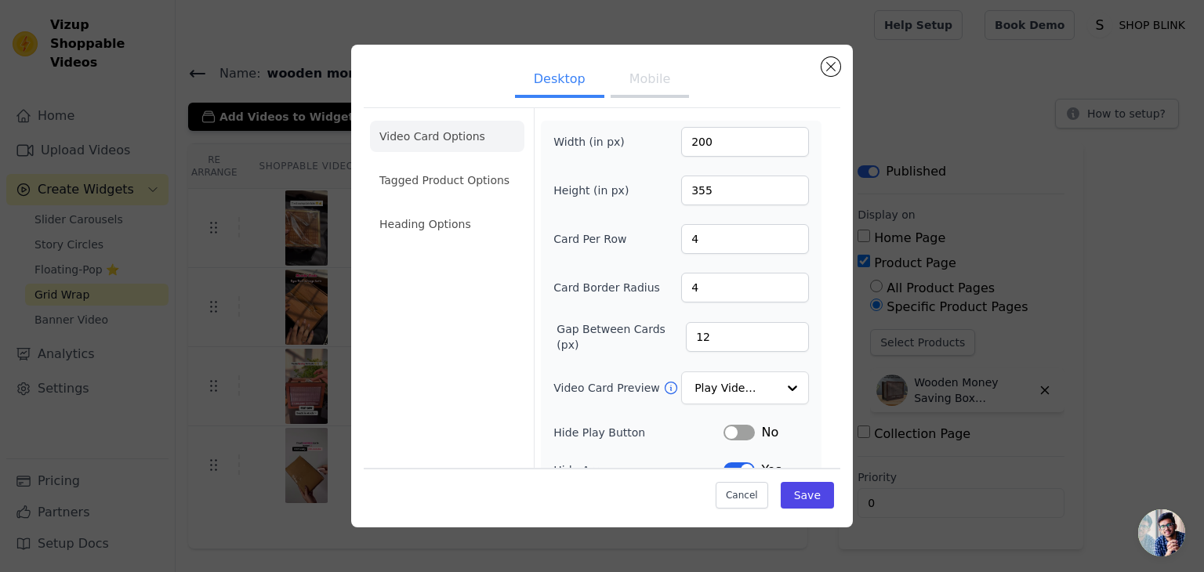
click at [651, 88] on button "Mobile" at bounding box center [649, 80] width 78 height 34
click at [408, 234] on li "Heading Options" at bounding box center [447, 223] width 154 height 31
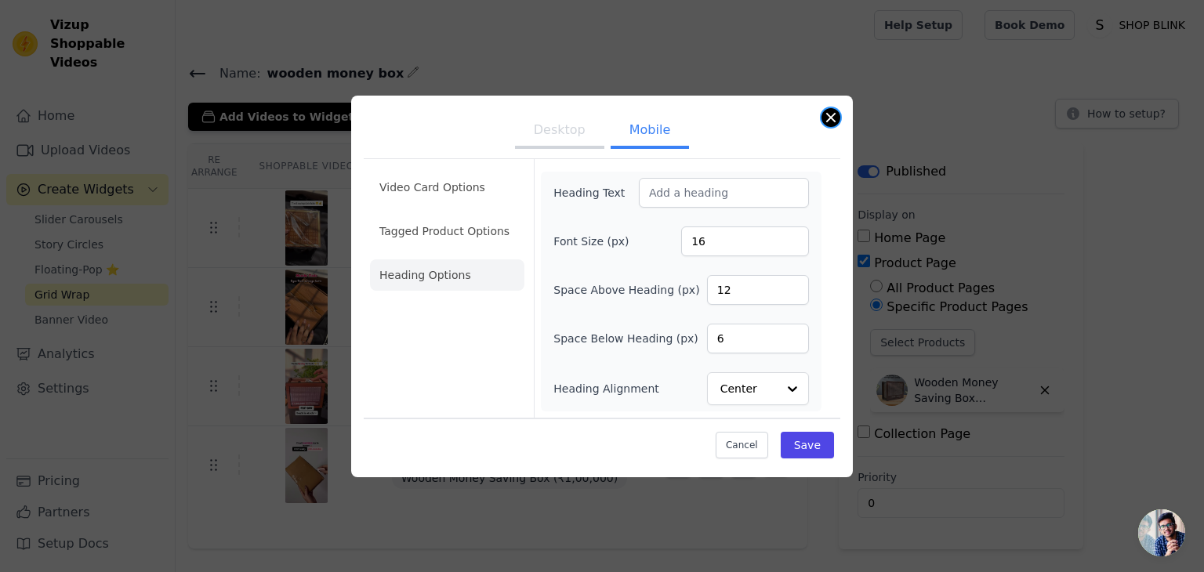
click at [838, 114] on button "Close modal" at bounding box center [830, 117] width 19 height 19
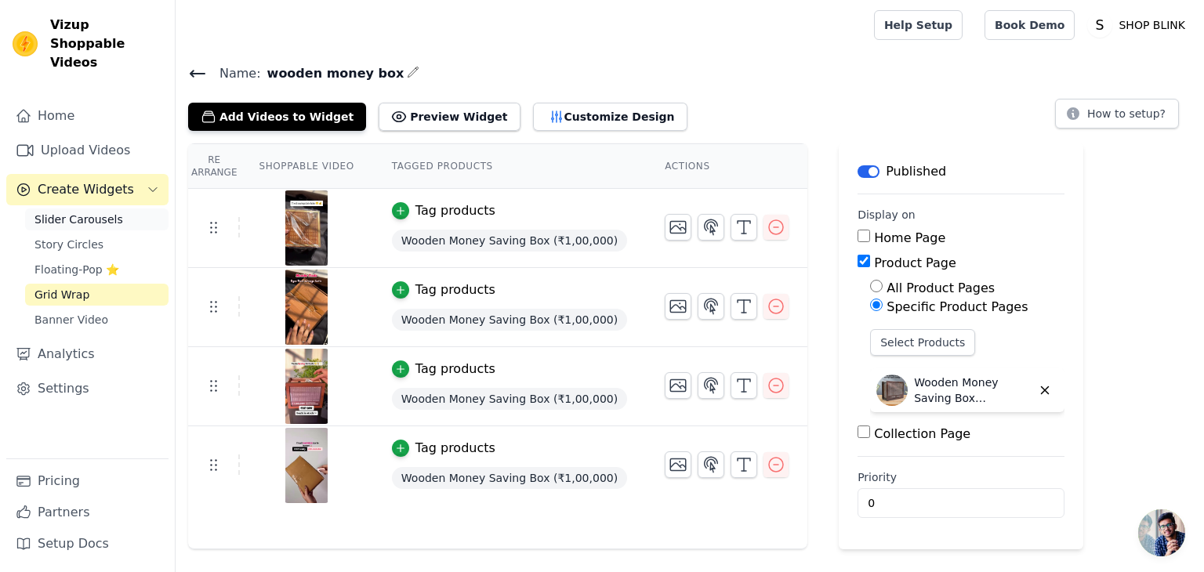
click at [58, 212] on span "Slider Carousels" at bounding box center [78, 220] width 89 height 16
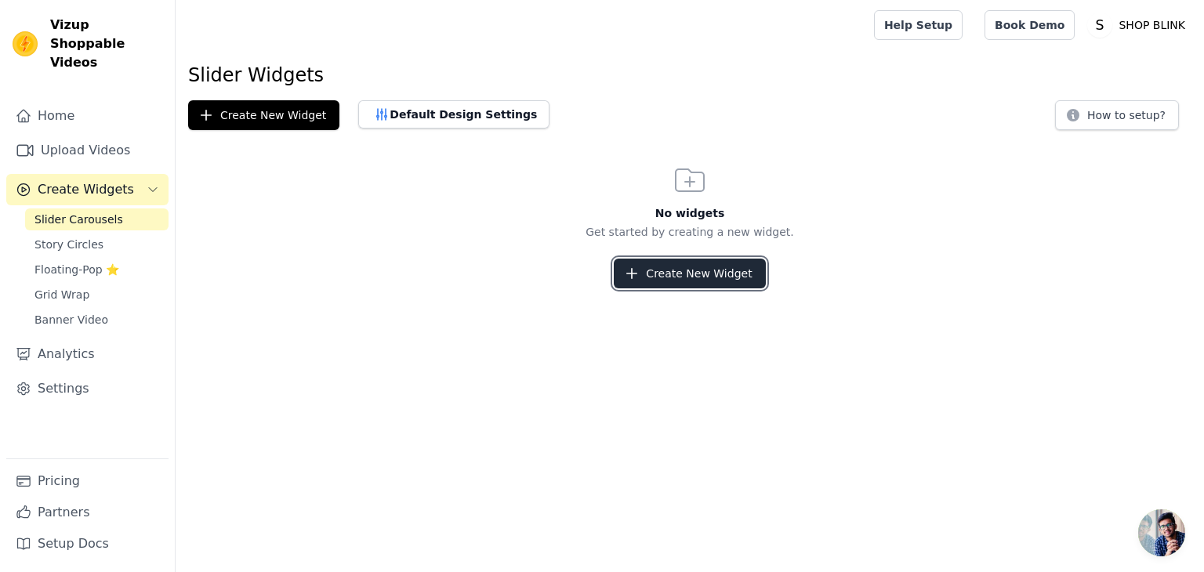
click at [688, 267] on button "Create New Widget" at bounding box center [689, 274] width 151 height 30
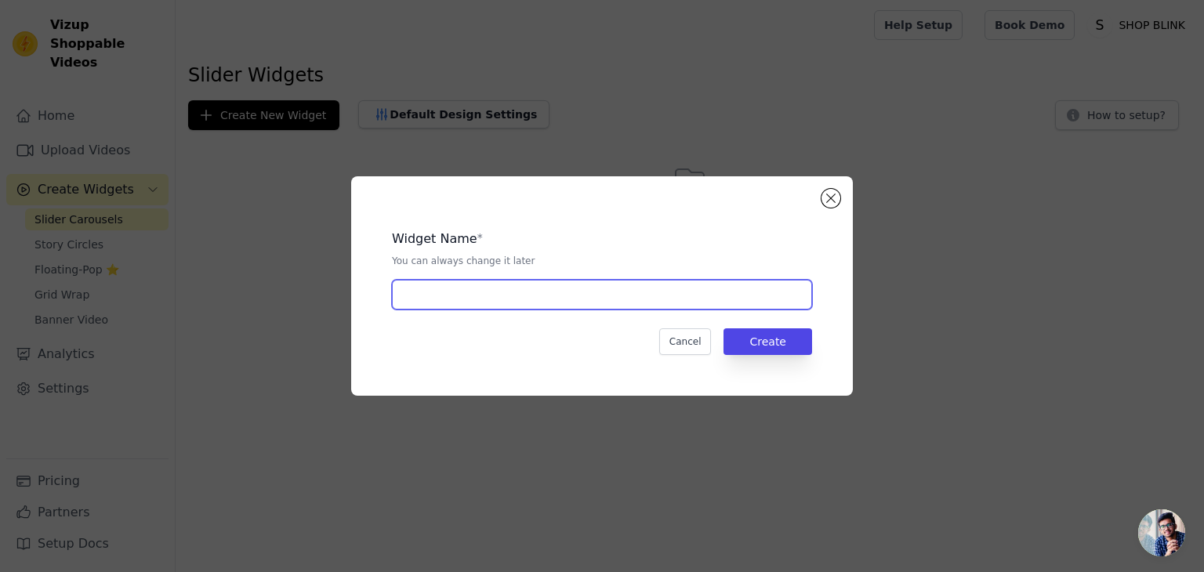
click at [539, 295] on input "text" at bounding box center [602, 295] width 420 height 30
type input "wooden money box"
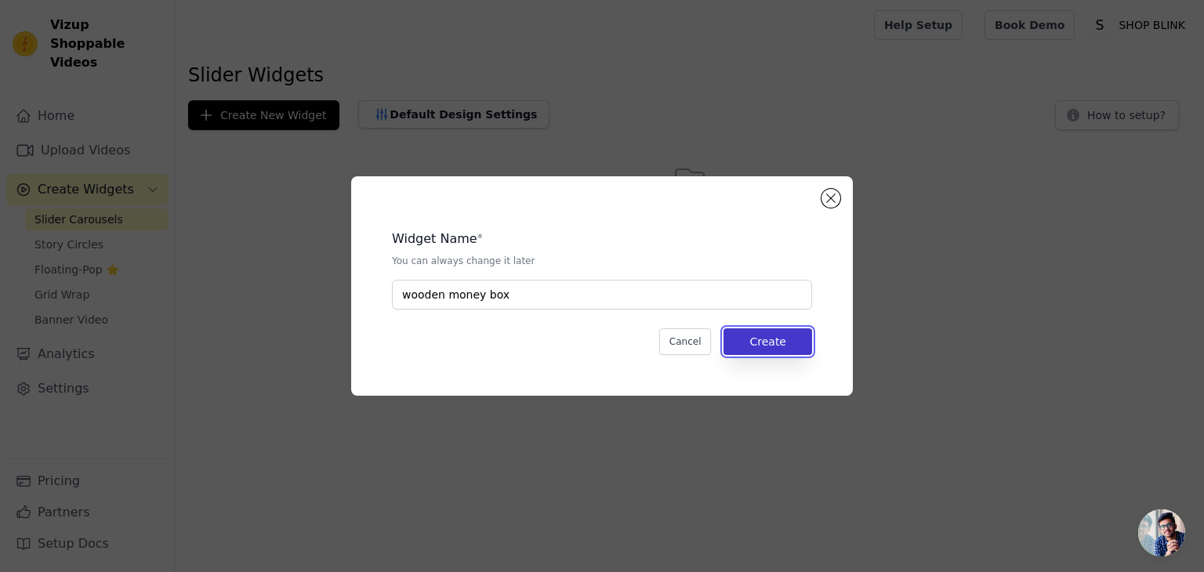
click at [808, 350] on button "Create" at bounding box center [767, 341] width 89 height 27
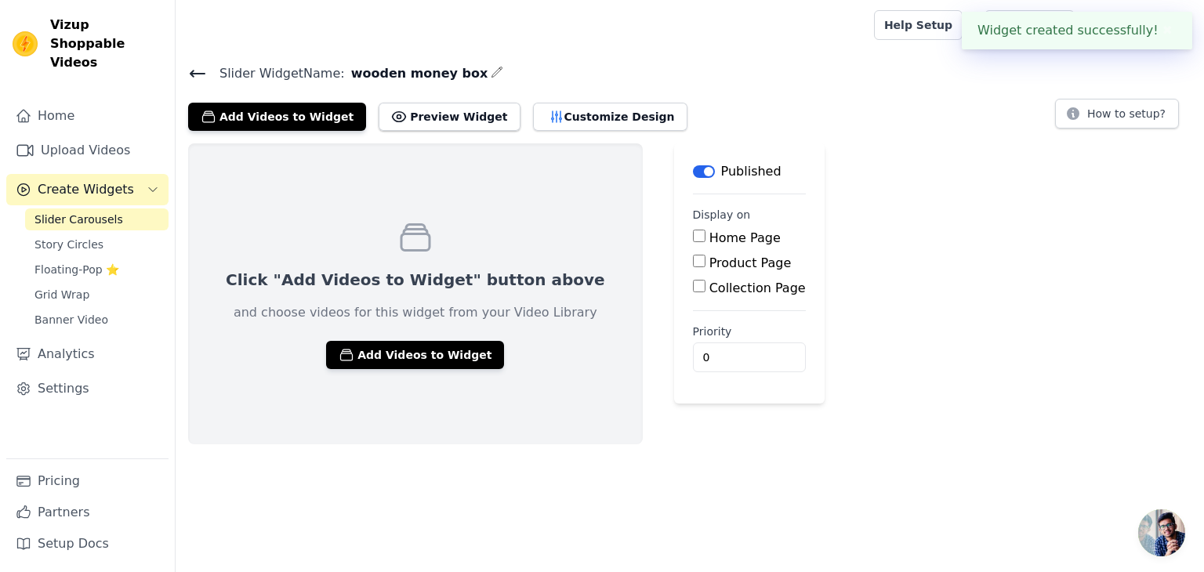
click at [693, 255] on input "Product Page" at bounding box center [699, 261] width 13 height 13
checkbox input "true"
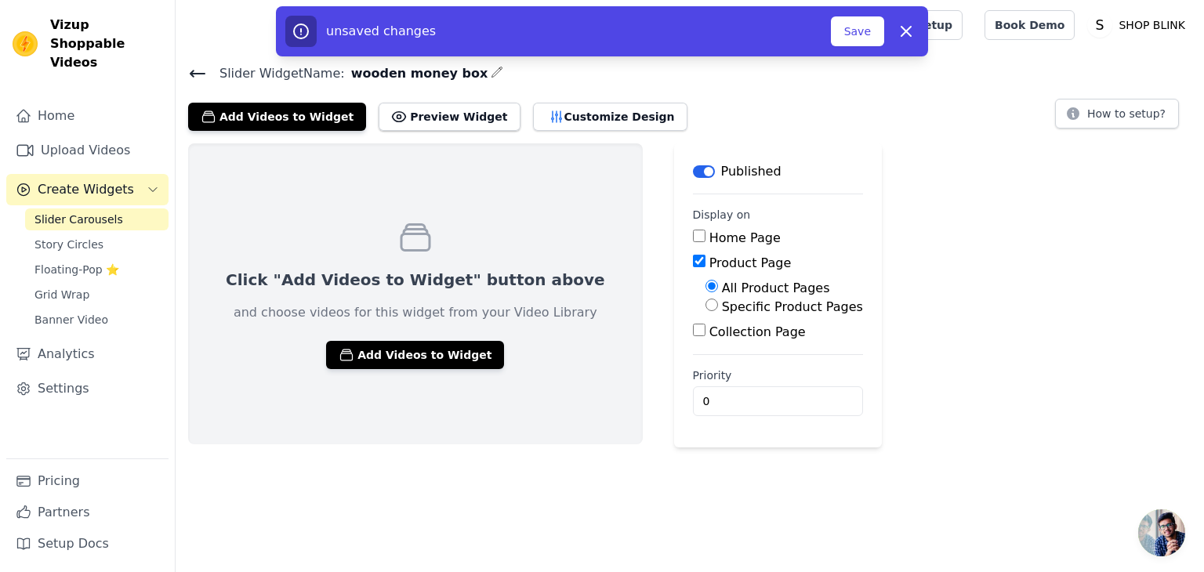
click at [705, 310] on input "Specific Product Pages" at bounding box center [711, 305] width 13 height 13
radio input "true"
click at [705, 344] on button "Select Products" at bounding box center [757, 342] width 105 height 27
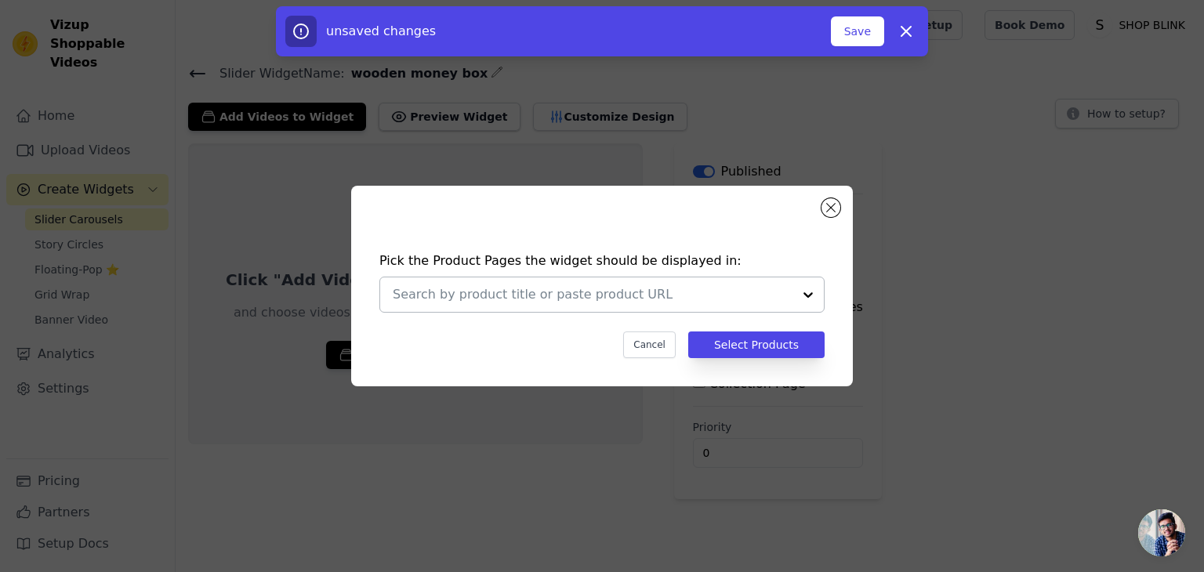
click at [632, 301] on input "text" at bounding box center [593, 294] width 400 height 19
type input "q"
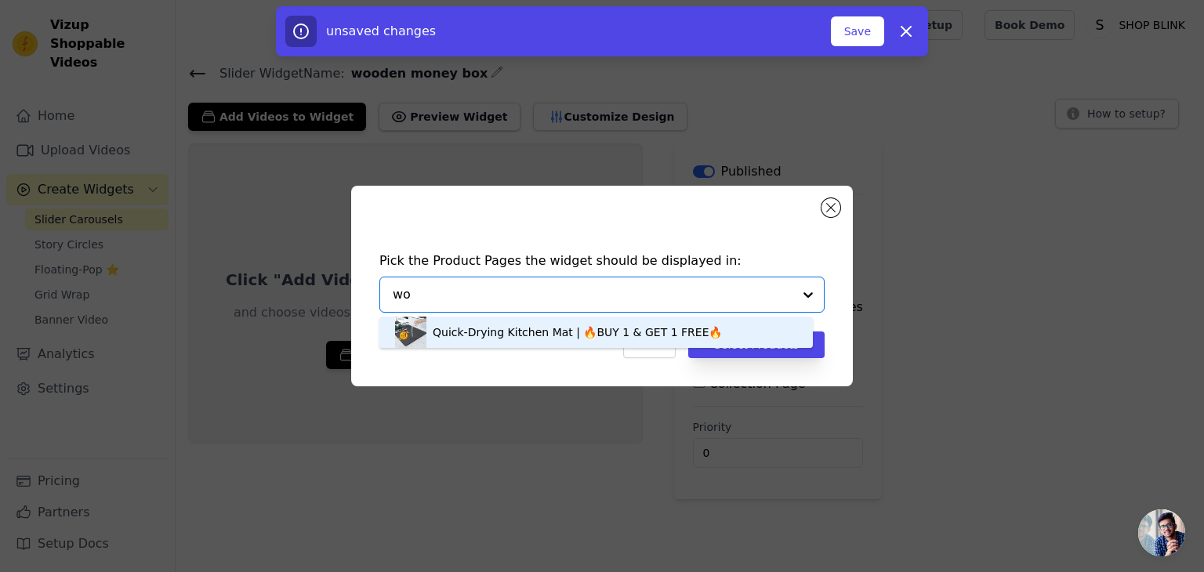
type input "woo"
drag, startPoint x: 571, startPoint y: 346, endPoint x: 581, endPoint y: 335, distance: 13.9
click at [571, 345] on div "Wooden Money Saving Box (₹1,00,000)" at bounding box center [596, 332] width 402 height 31
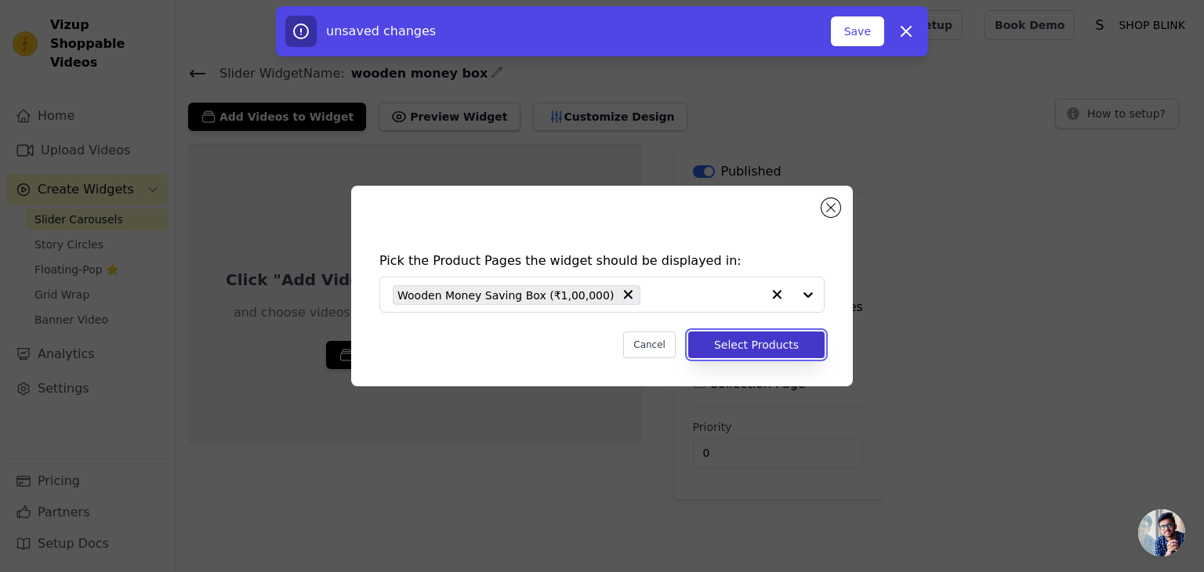
click at [762, 331] on button "Select Products" at bounding box center [756, 344] width 136 height 27
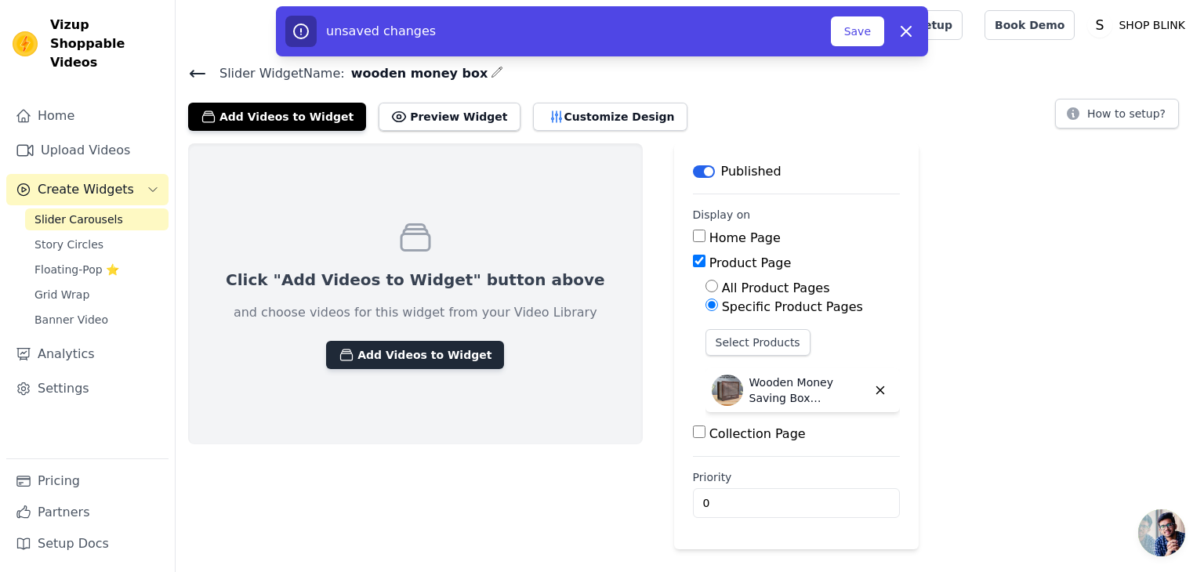
click at [393, 342] on button "Add Videos to Widget" at bounding box center [415, 355] width 178 height 28
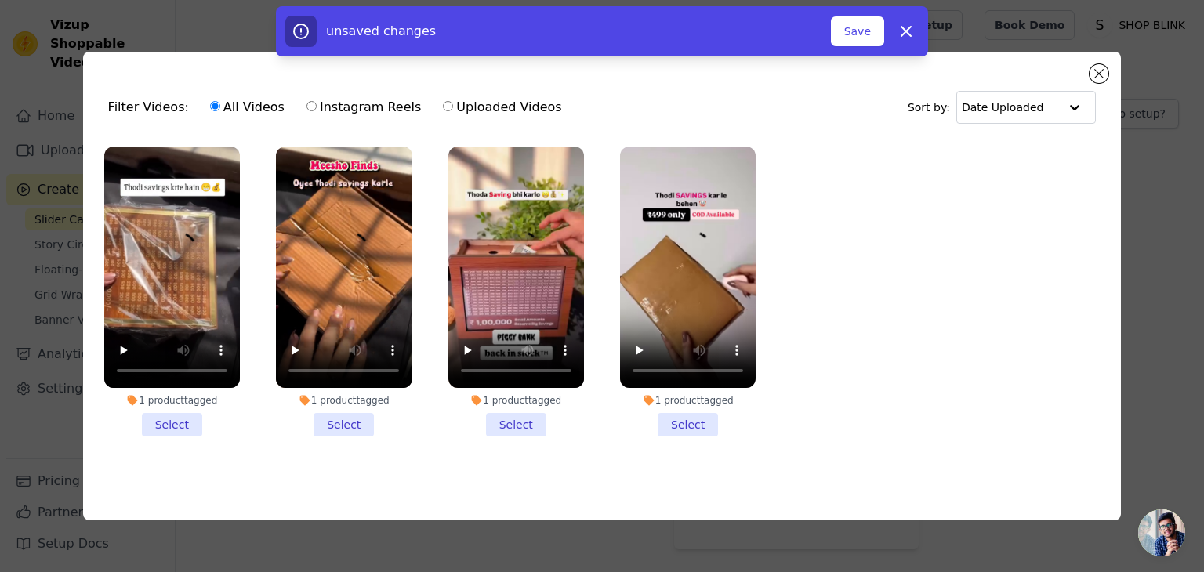
click at [172, 423] on li "1 product tagged Select" at bounding box center [172, 292] width 136 height 290
click at [0, 0] on input "1 product tagged Select" at bounding box center [0, 0] width 0 height 0
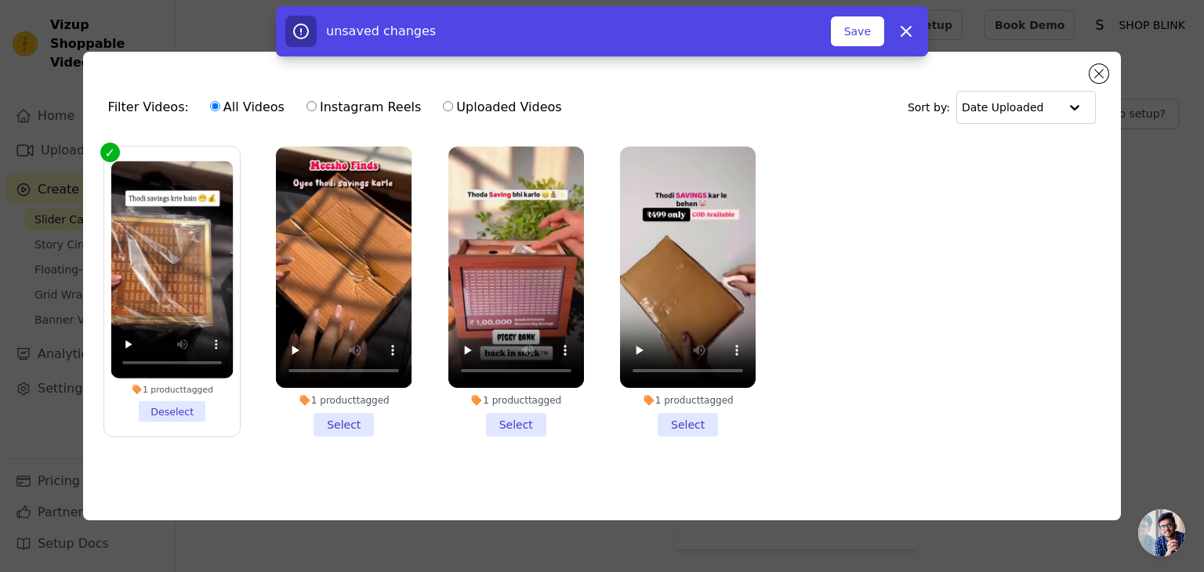
drag, startPoint x: 353, startPoint y: 423, endPoint x: 405, endPoint y: 421, distance: 52.6
click at [355, 422] on li "1 product tagged Select" at bounding box center [344, 292] width 136 height 290
click at [0, 0] on input "1 product tagged Select" at bounding box center [0, 0] width 0 height 0
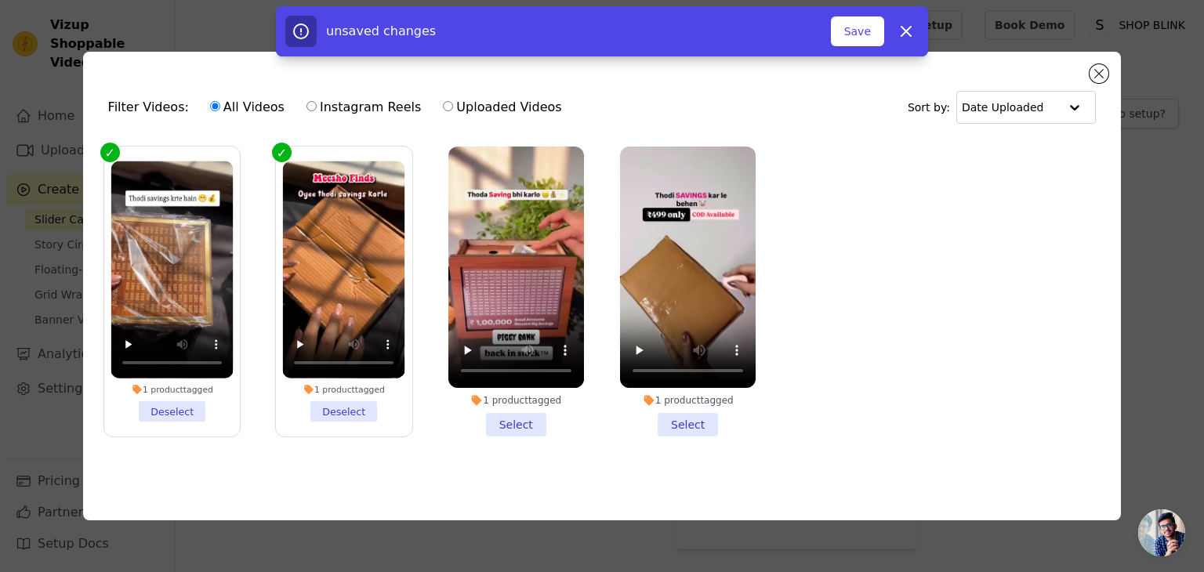
drag, startPoint x: 497, startPoint y: 421, endPoint x: 643, endPoint y: 432, distance: 146.2
click at [498, 421] on li "1 product tagged Select" at bounding box center [516, 292] width 136 height 290
click at [0, 0] on input "1 product tagged Select" at bounding box center [0, 0] width 0 height 0
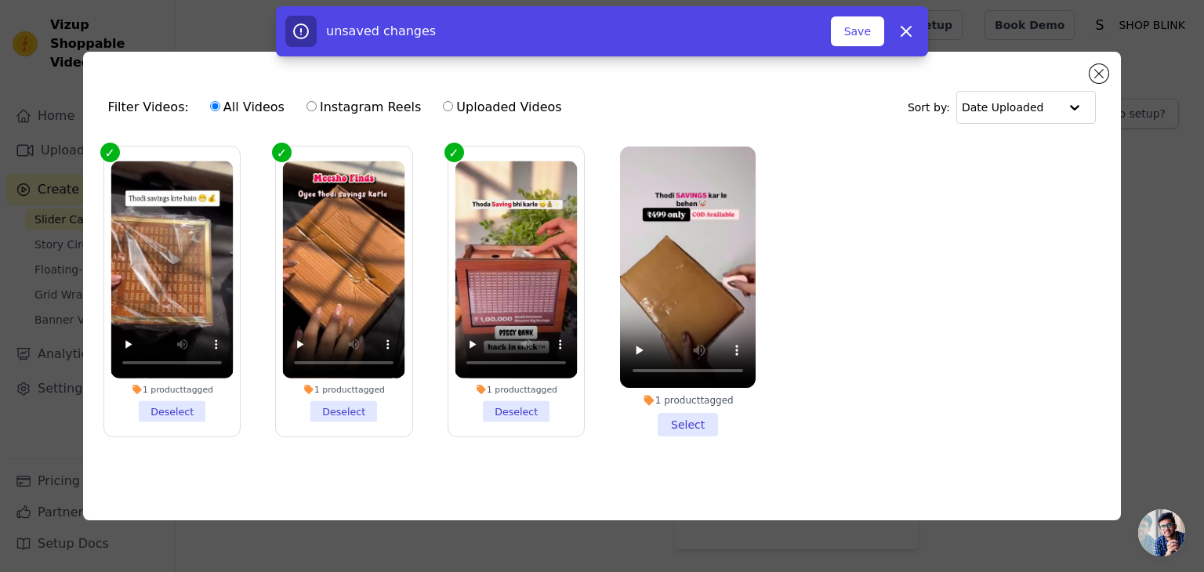
click at [679, 432] on li "1 product tagged Select" at bounding box center [688, 292] width 136 height 290
click at [0, 0] on input "1 product tagged Select" at bounding box center [0, 0] width 0 height 0
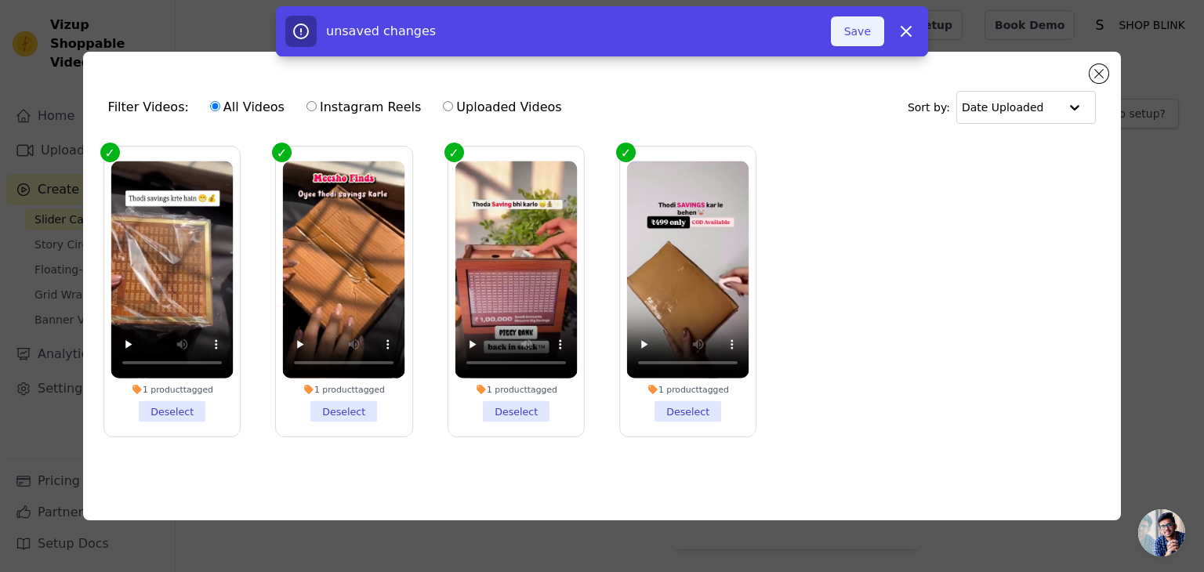
click at [871, 32] on button "Save" at bounding box center [857, 31] width 53 height 30
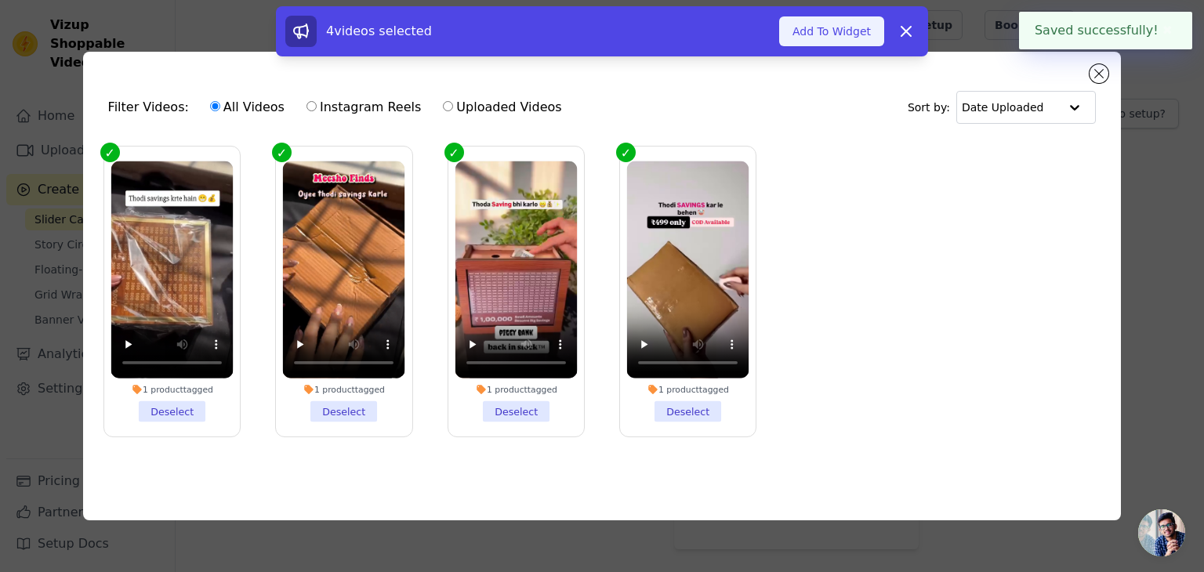
click at [821, 32] on button "Add To Widget" at bounding box center [831, 31] width 105 height 30
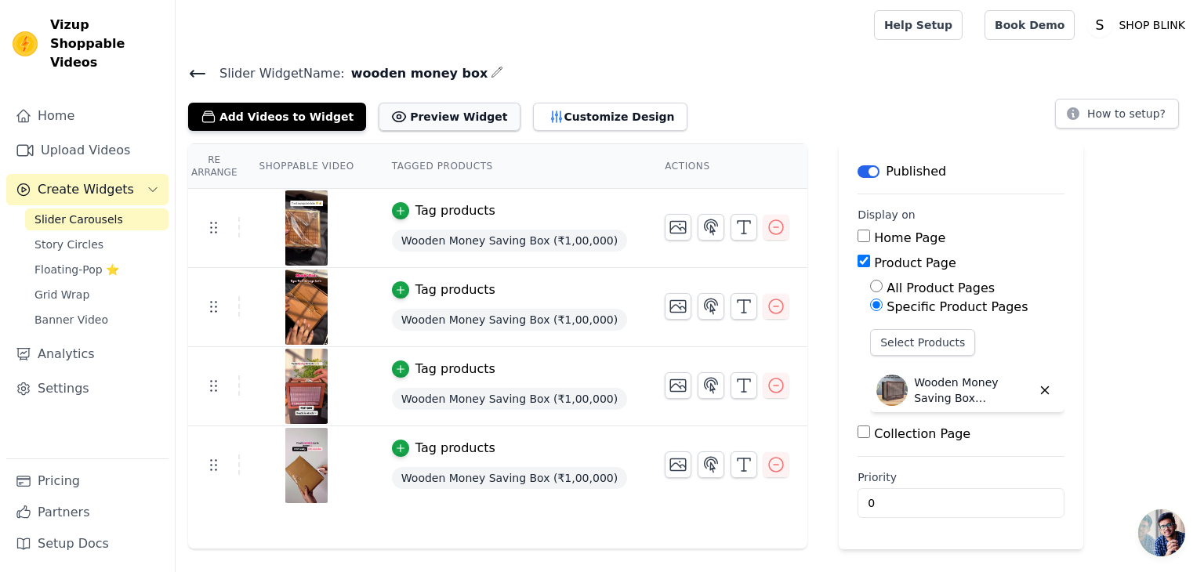
click at [427, 123] on button "Preview Widget" at bounding box center [448, 117] width 141 height 28
